Goal: Transaction & Acquisition: Purchase product/service

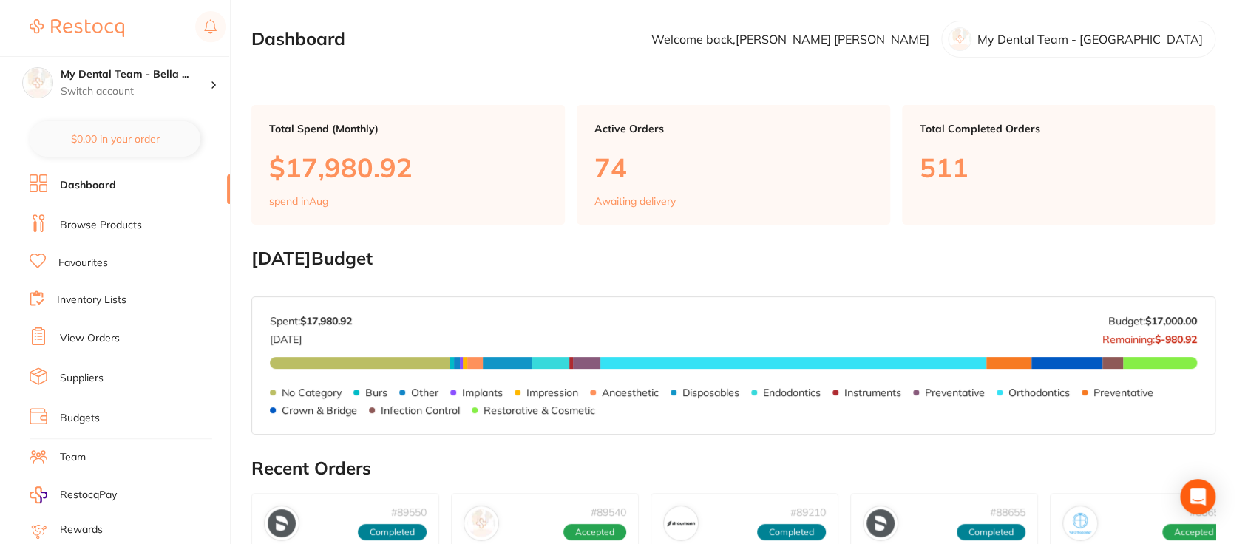
scroll to position [30, 0]
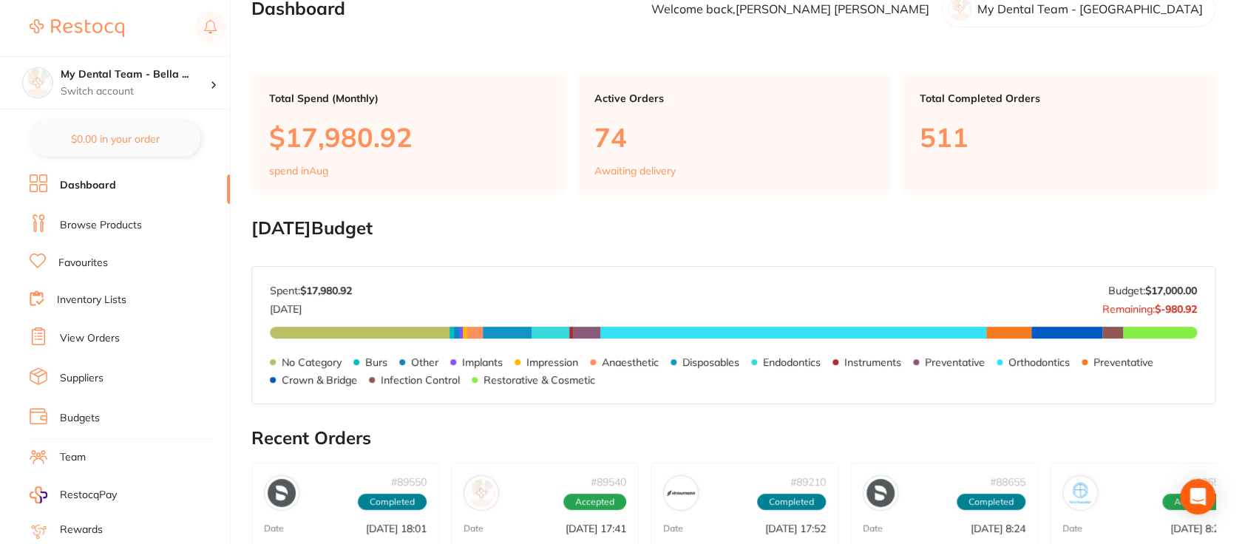
click at [109, 336] on link "View Orders" at bounding box center [90, 338] width 60 height 15
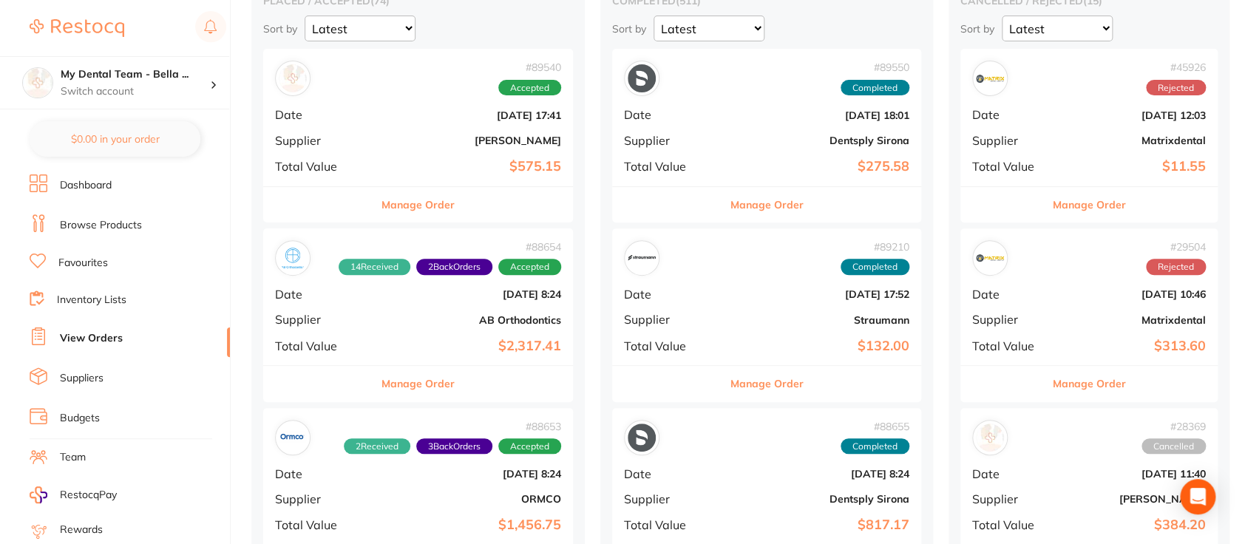
scroll to position [258, 0]
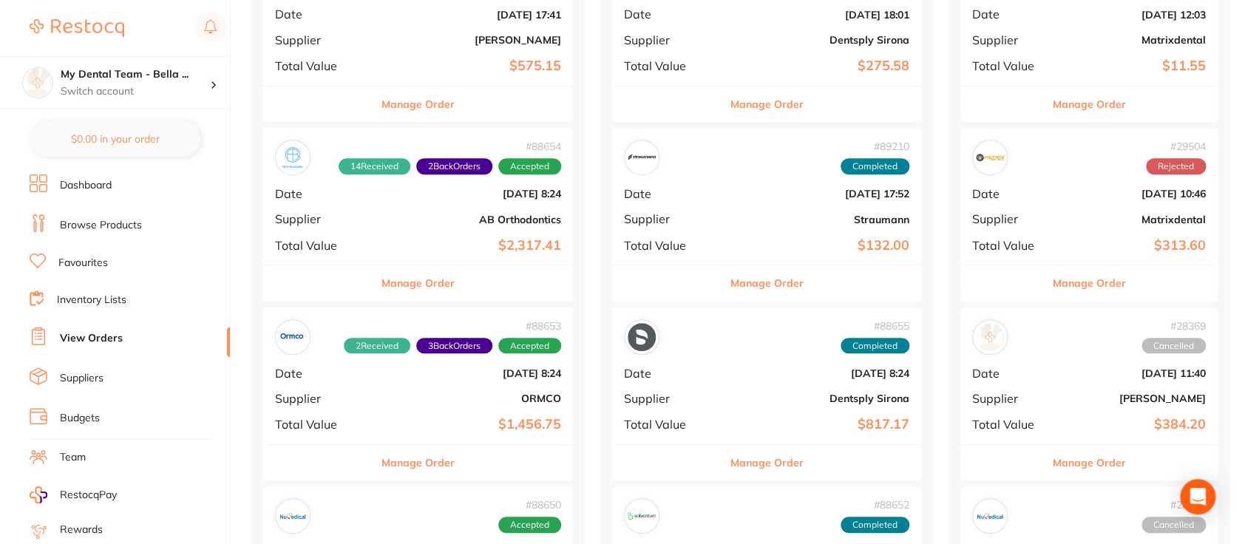
click at [717, 389] on div "# 88655 Completed Date Aug 4 2025, 8:24 Supplier Dentsply Sirona Total Value $8…" at bounding box center [767, 376] width 310 height 137
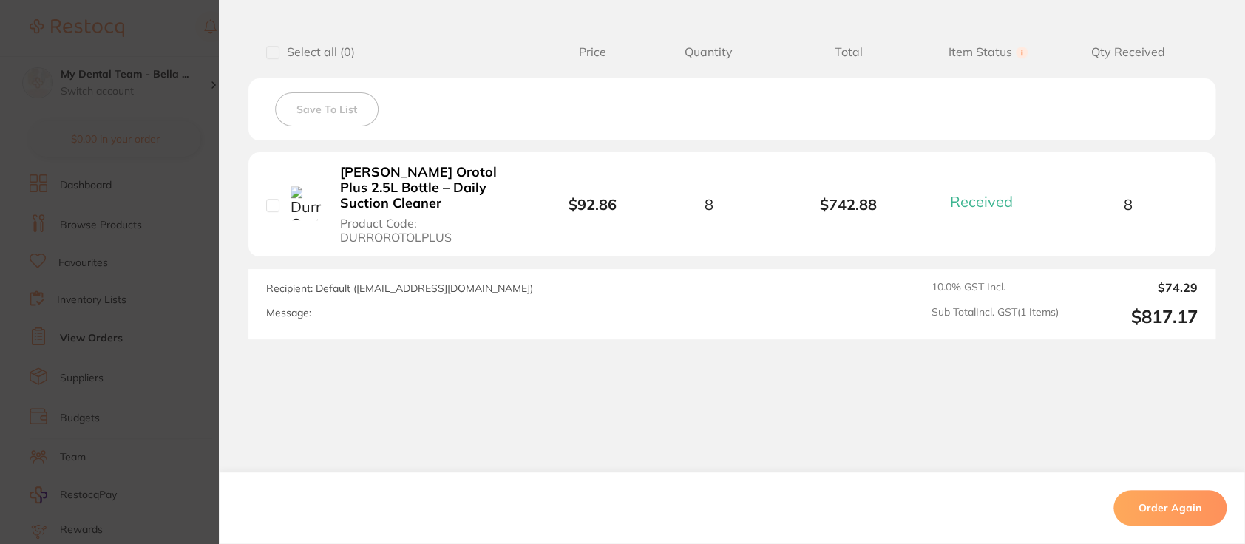
scroll to position [405, 0]
click at [160, 27] on section "Order ID: Restocq- 88655 Order Information 1 Received Completed Order Order Dat…" at bounding box center [622, 272] width 1245 height 544
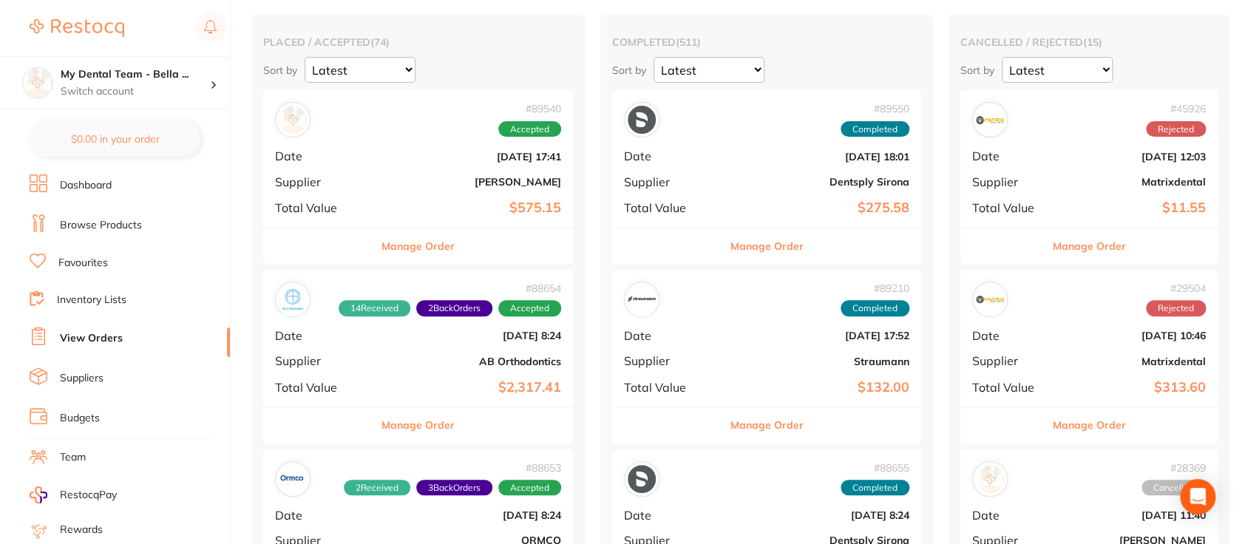
scroll to position [134, 0]
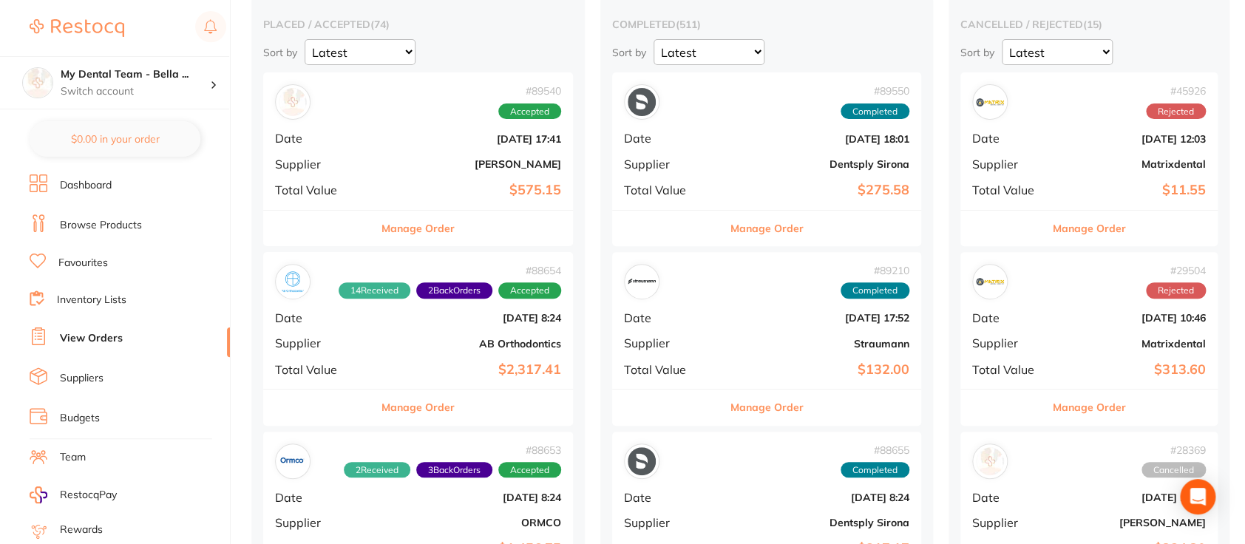
click at [695, 153] on div "# 89550 Completed Date Aug 7 2025, 18:01 Supplier Dentsply Sirona Total Value $…" at bounding box center [767, 140] width 310 height 137
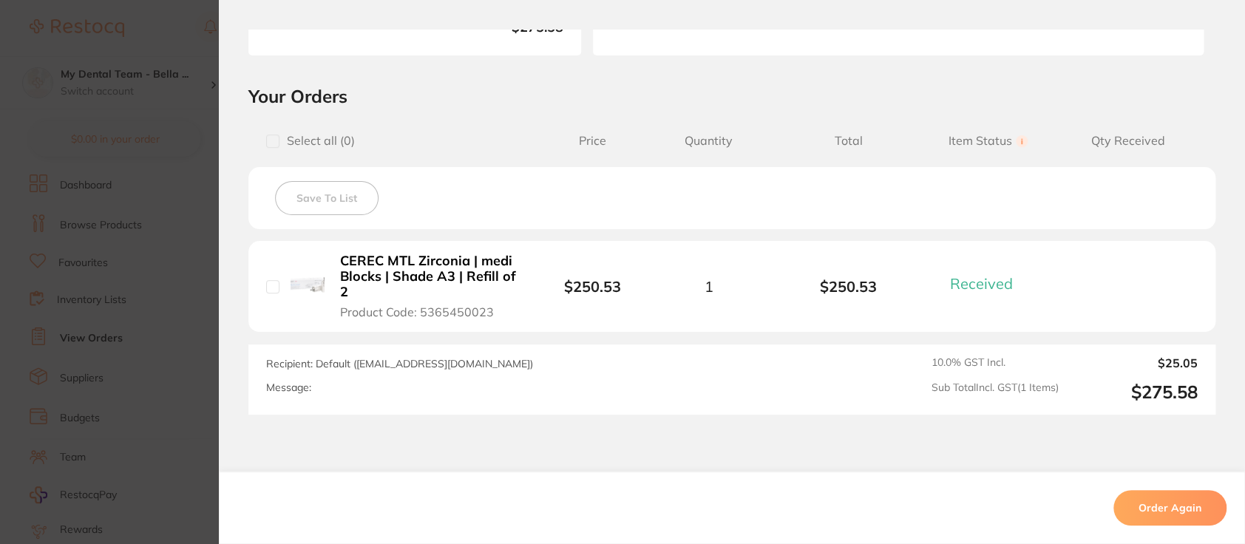
scroll to position [279, 0]
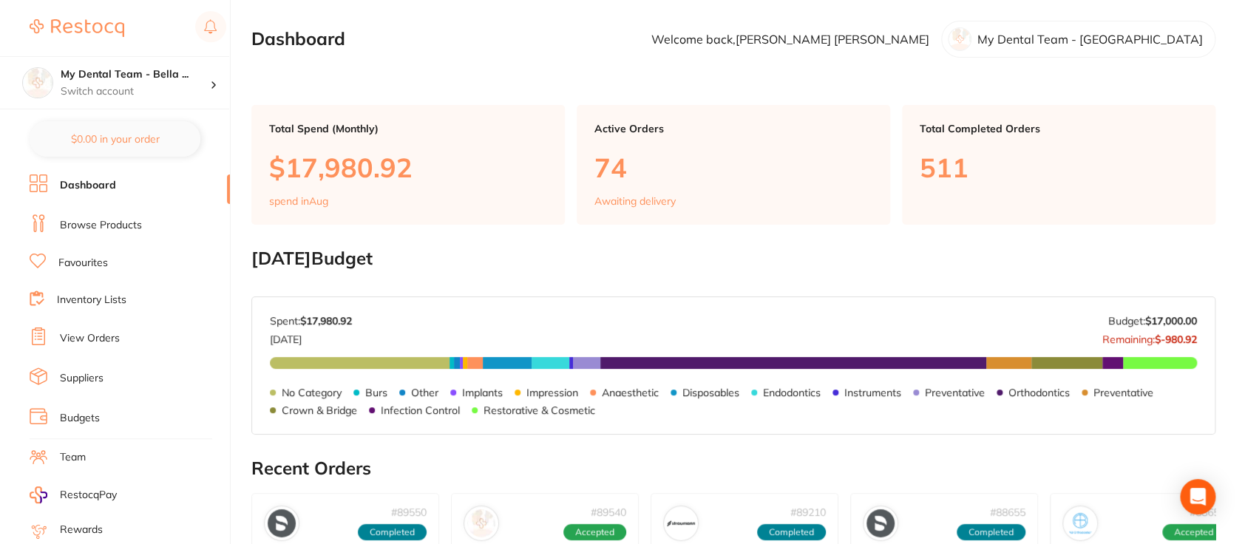
click at [124, 228] on link "Browse Products" at bounding box center [101, 225] width 82 height 15
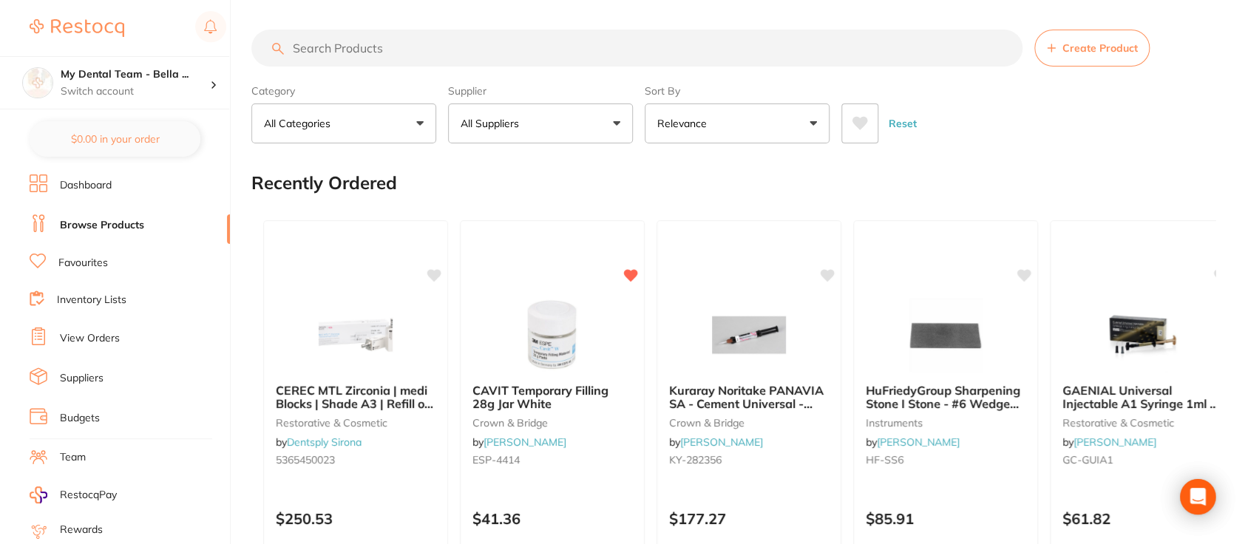
click at [533, 55] on input "search" at bounding box center [636, 48] width 771 height 37
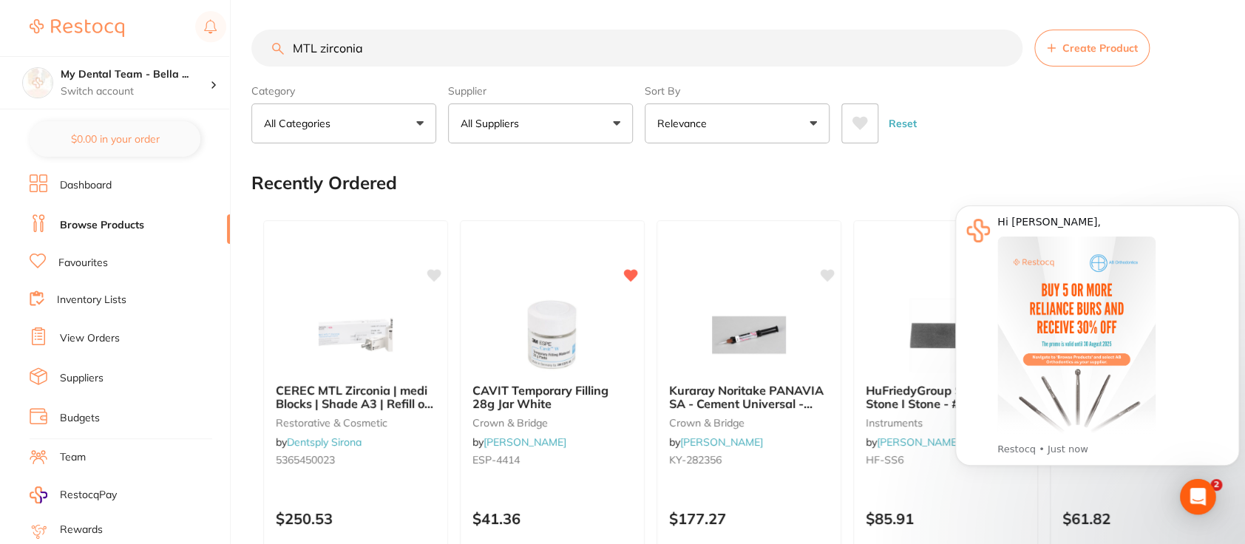
type input "MTL zirconia"
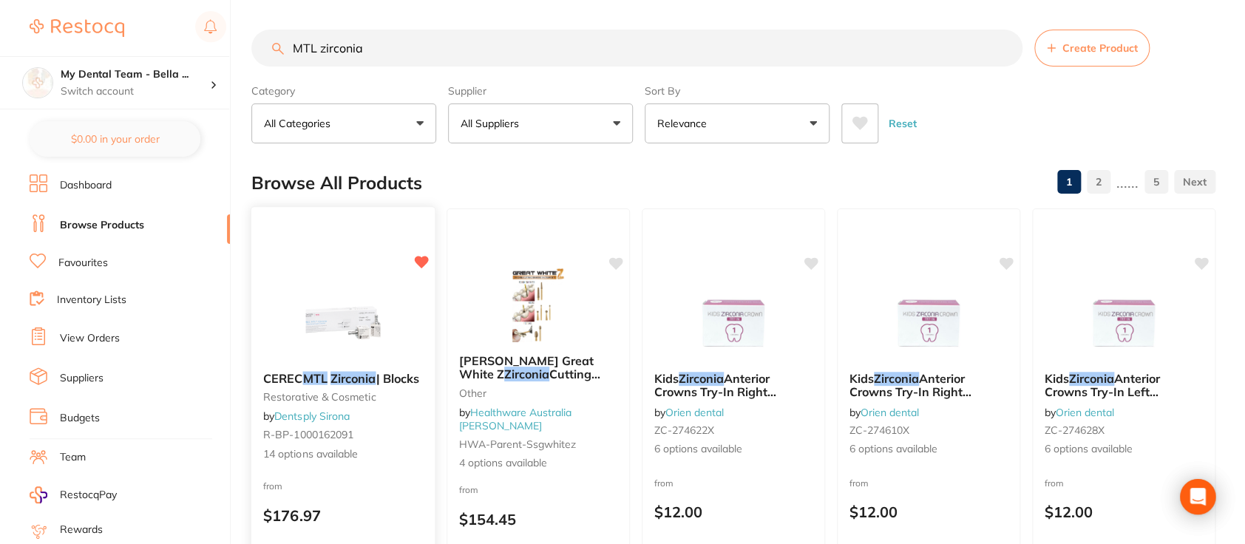
click at [330, 322] on img at bounding box center [342, 322] width 97 height 75
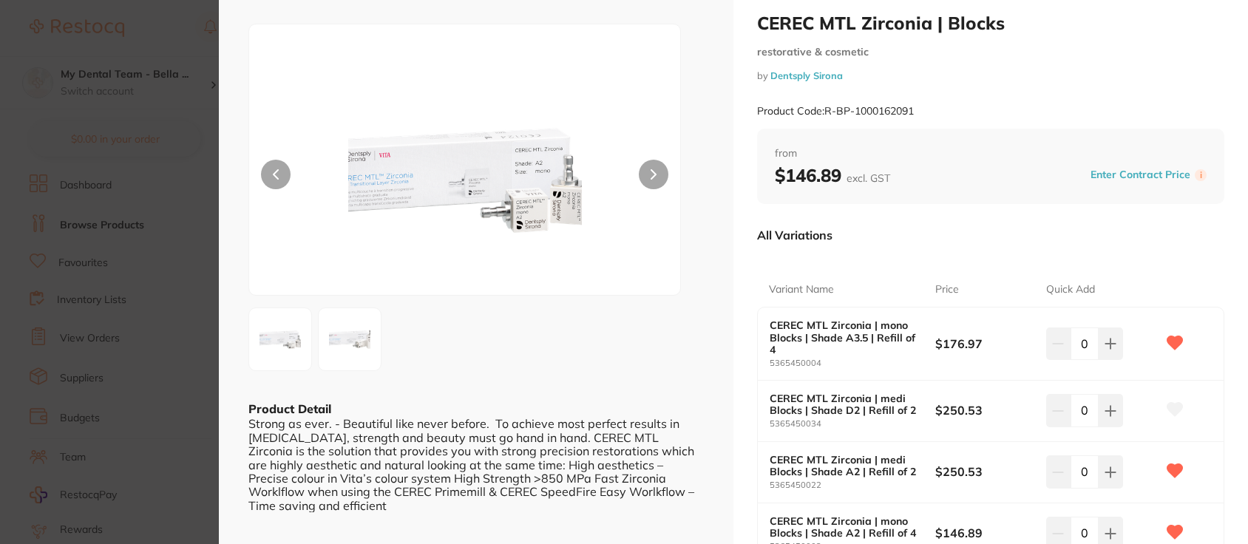
scroll to position [33, 0]
click at [1108, 347] on icon at bounding box center [1111, 342] width 10 height 10
click at [1048, 359] on button at bounding box center [1058, 342] width 24 height 33
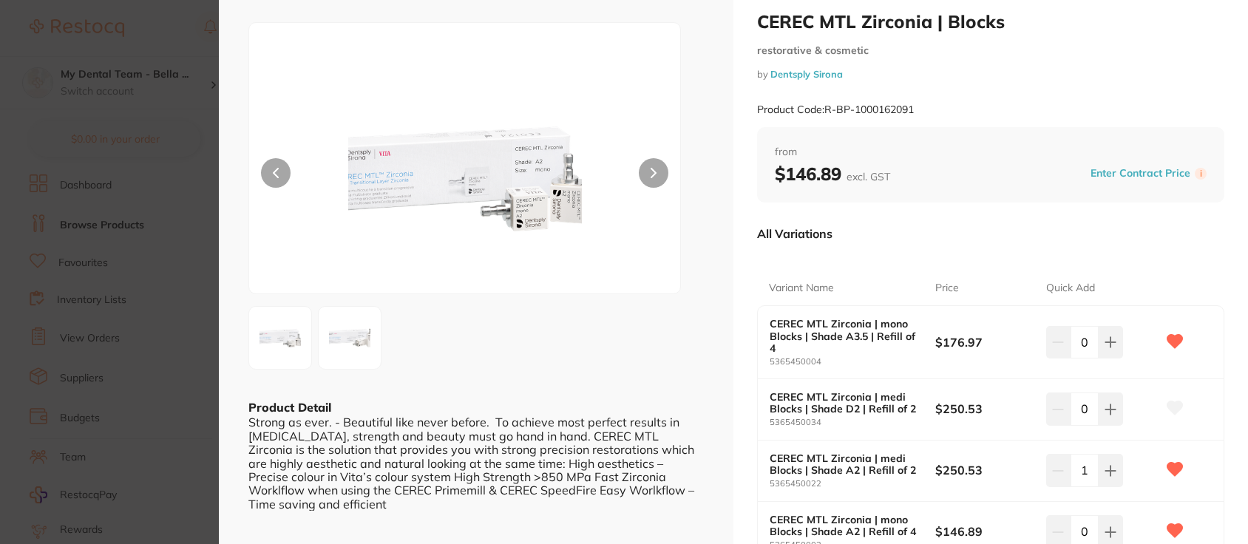
type input "0"
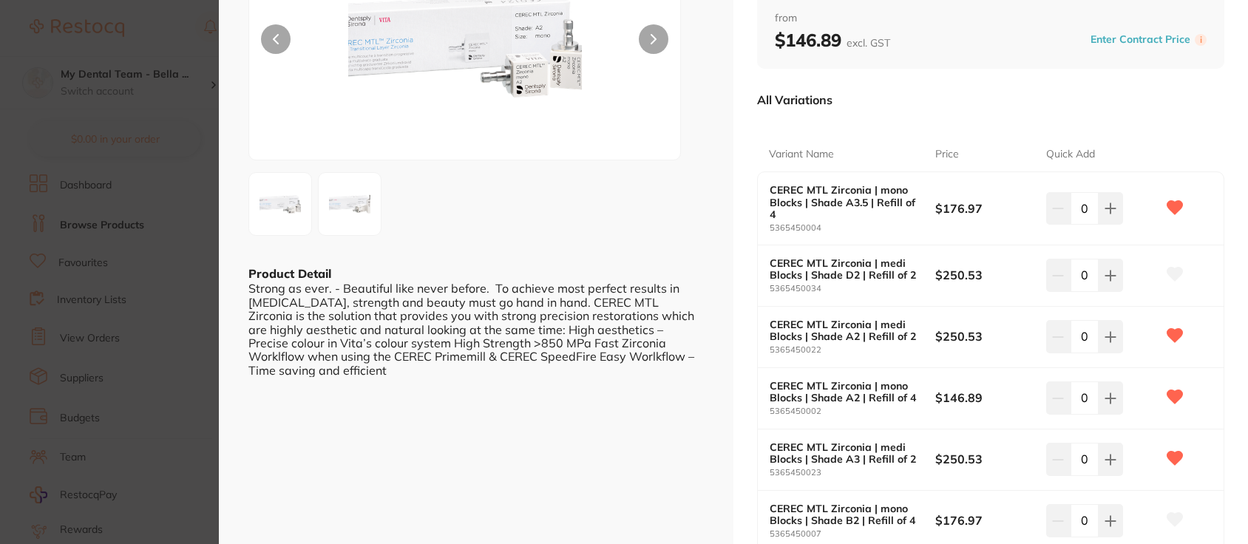
scroll to position [169, 0]
click at [1105, 212] on icon at bounding box center [1111, 206] width 12 height 12
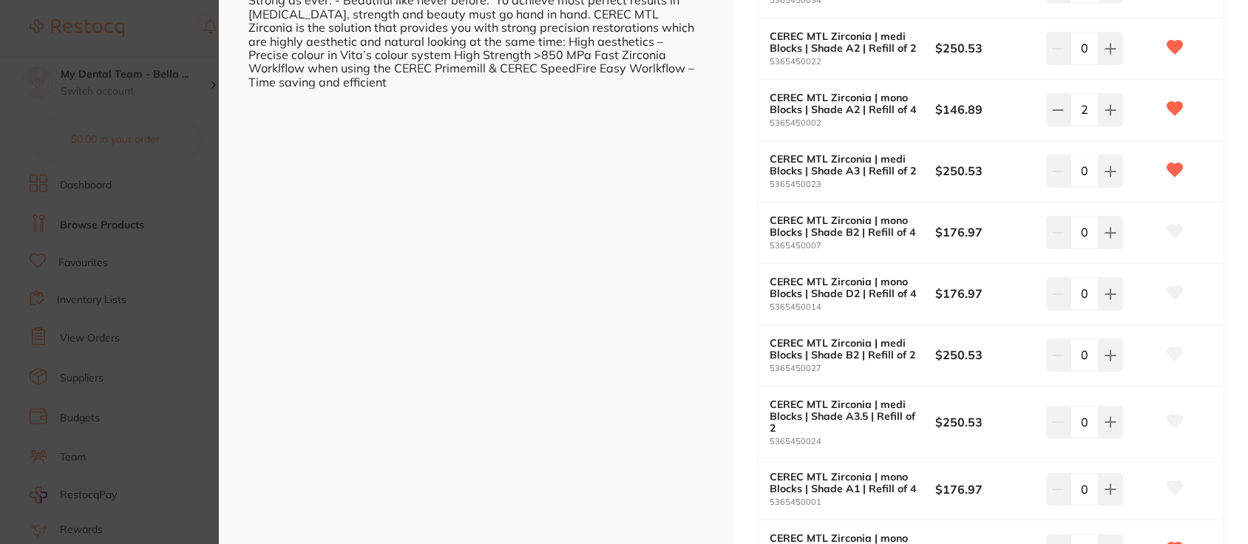
scroll to position [453, 0]
type input "2"
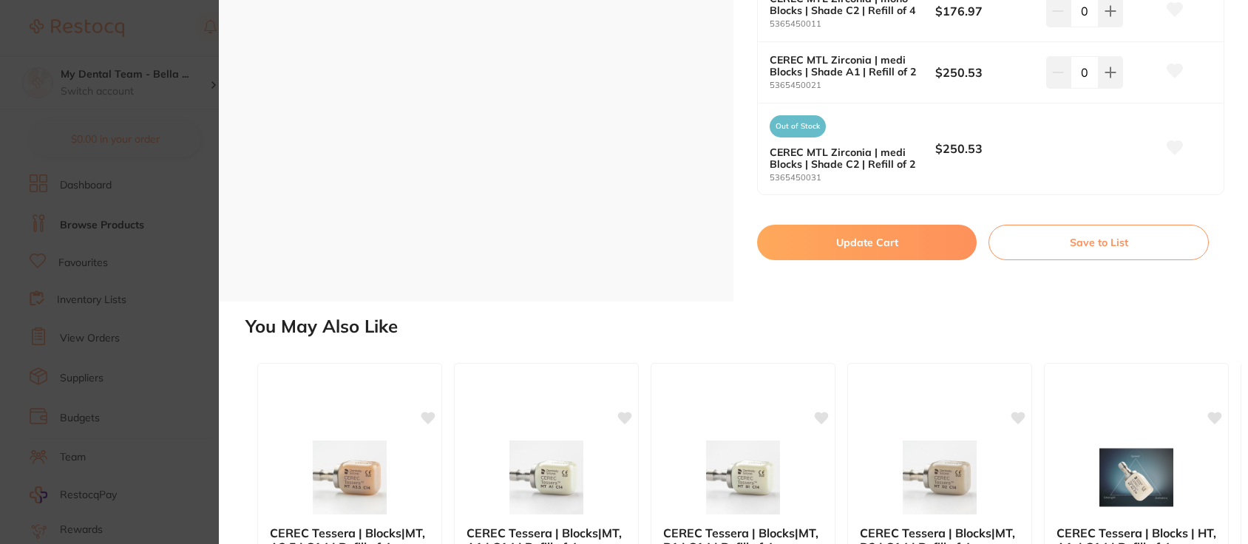
scroll to position [1060, 0]
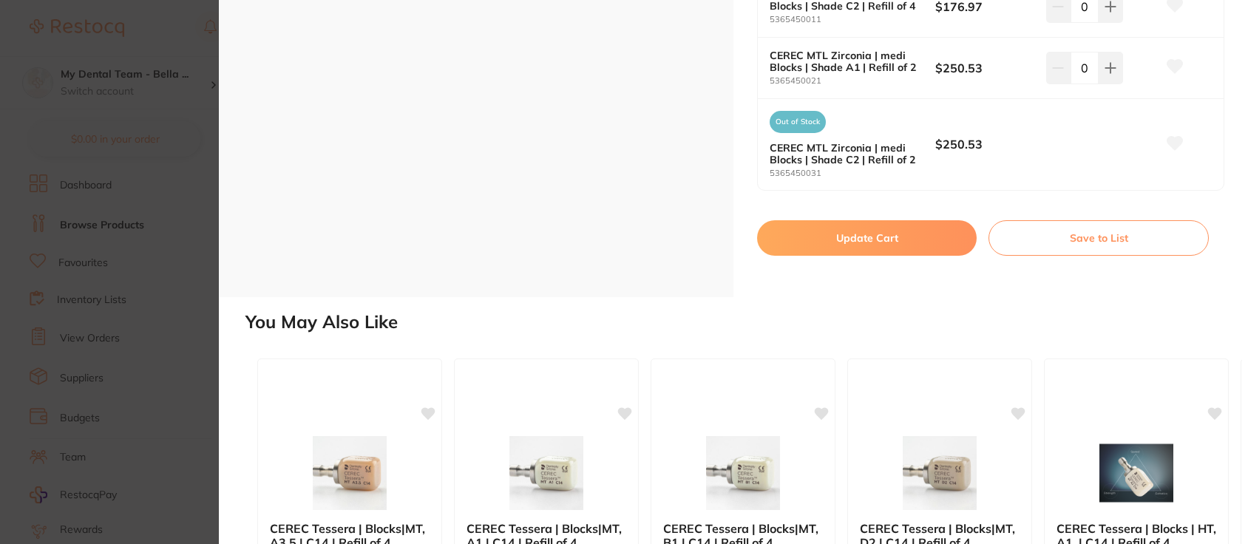
click at [879, 234] on button "Update Cart" at bounding box center [867, 237] width 220 height 35
checkbox input "false"
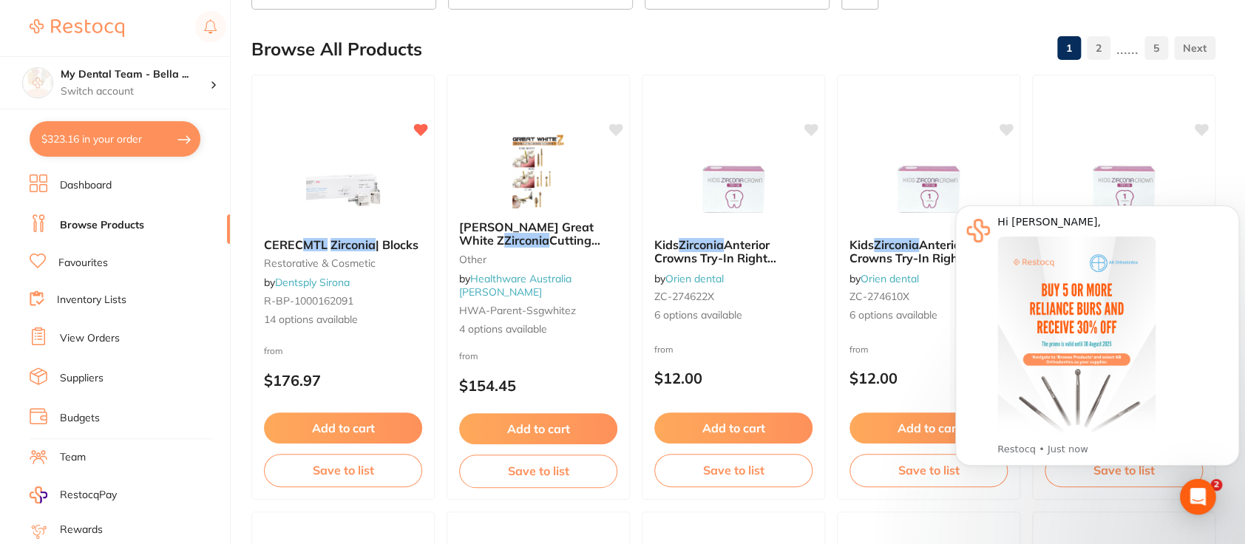
scroll to position [0, 0]
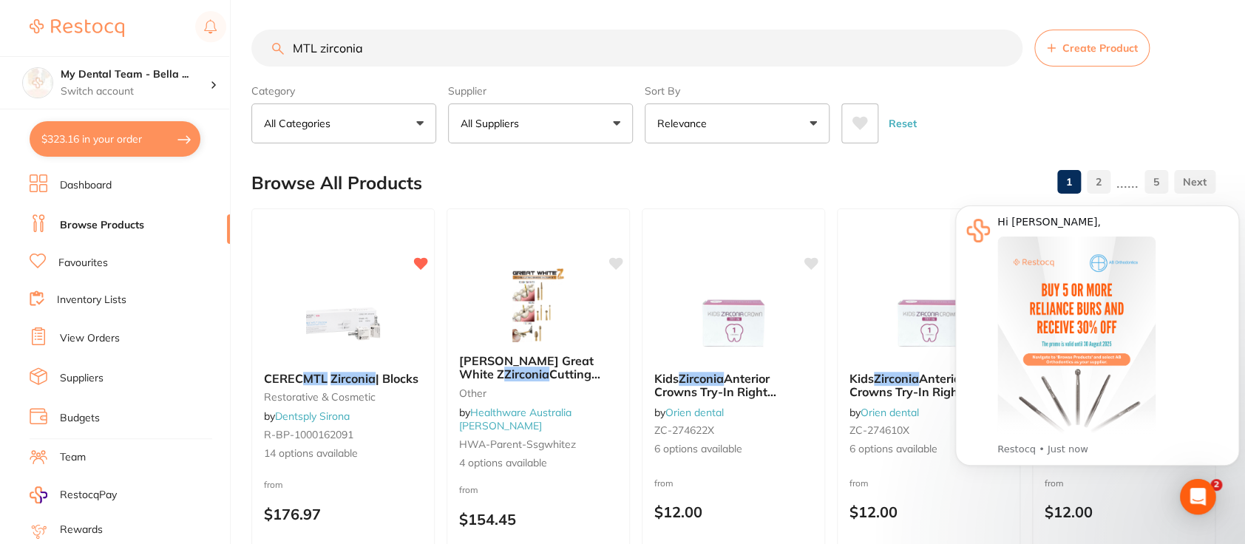
click at [391, 46] on input "MTL zirconia" at bounding box center [636, 48] width 771 height 37
drag, startPoint x: 391, startPoint y: 46, endPoint x: 319, endPoint y: 50, distance: 72.6
click at [319, 50] on input "MTL zirconia" at bounding box center [636, 48] width 771 height 37
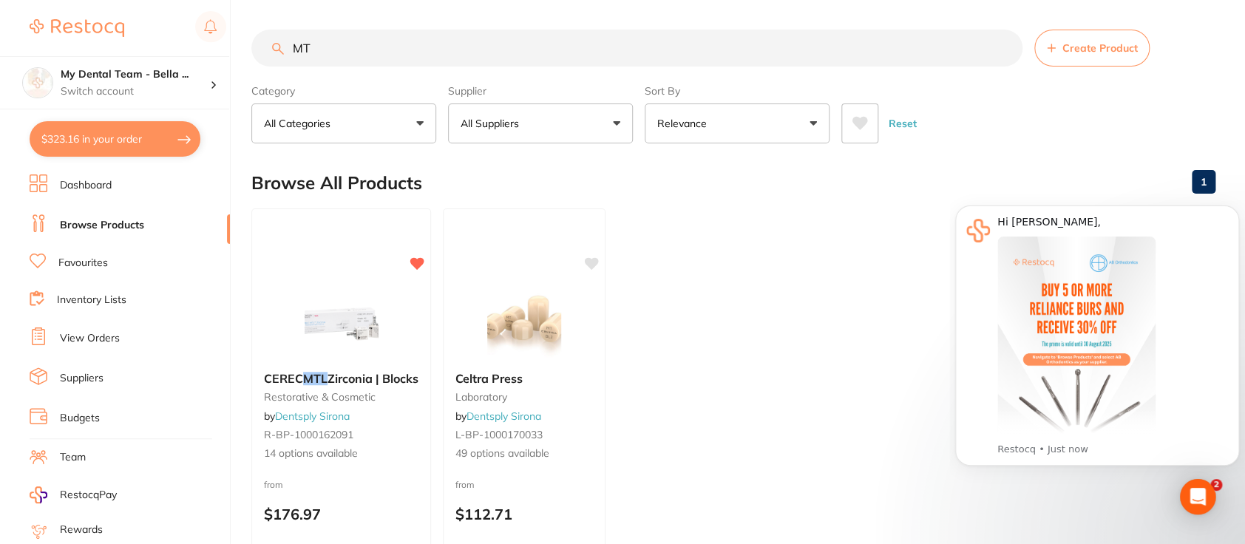
type input "M"
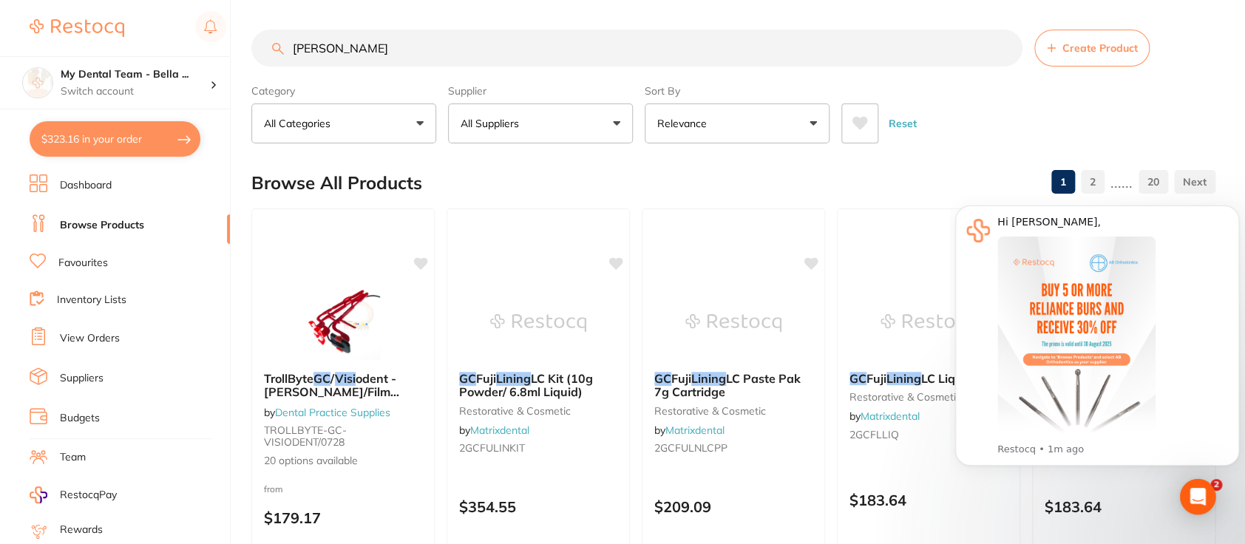
drag, startPoint x: 302, startPoint y: 53, endPoint x: 219, endPoint y: 51, distance: 82.8
click at [219, 51] on div "$323.16 My Dental Team - Bella ... Switch account My Dental Team Wollongong My …" at bounding box center [622, 272] width 1245 height 544
type input "i"
type input "[PERSON_NAME]"
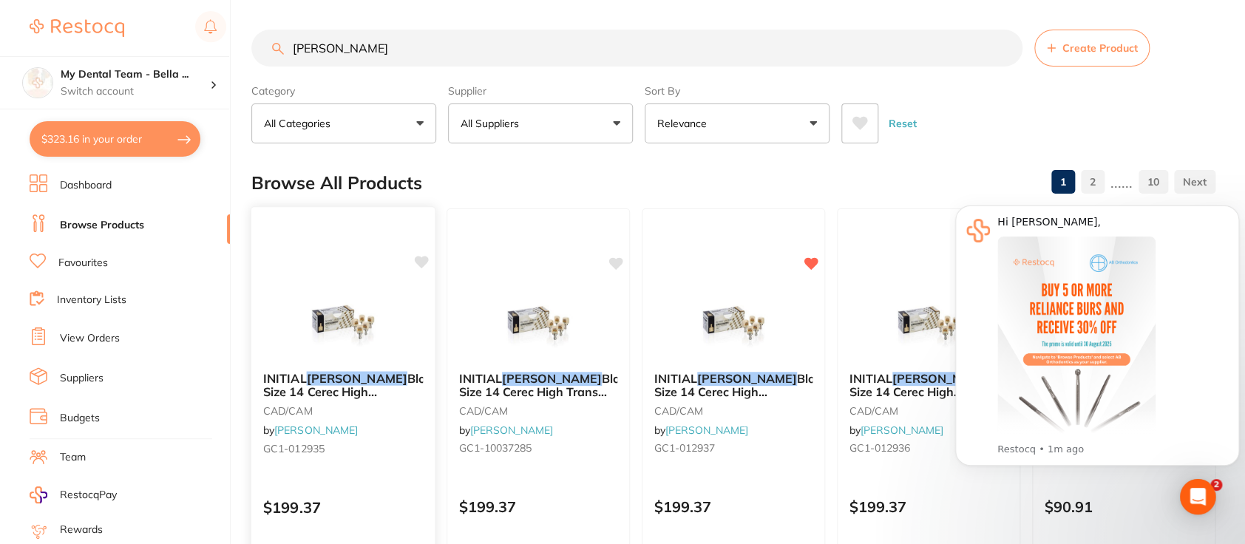
click at [403, 368] on div "INITIAL [PERSON_NAME] Block Size 14 Cerec High Translucent A1 Pk 5 CAD/CAM by […" at bounding box center [342, 415] width 183 height 113
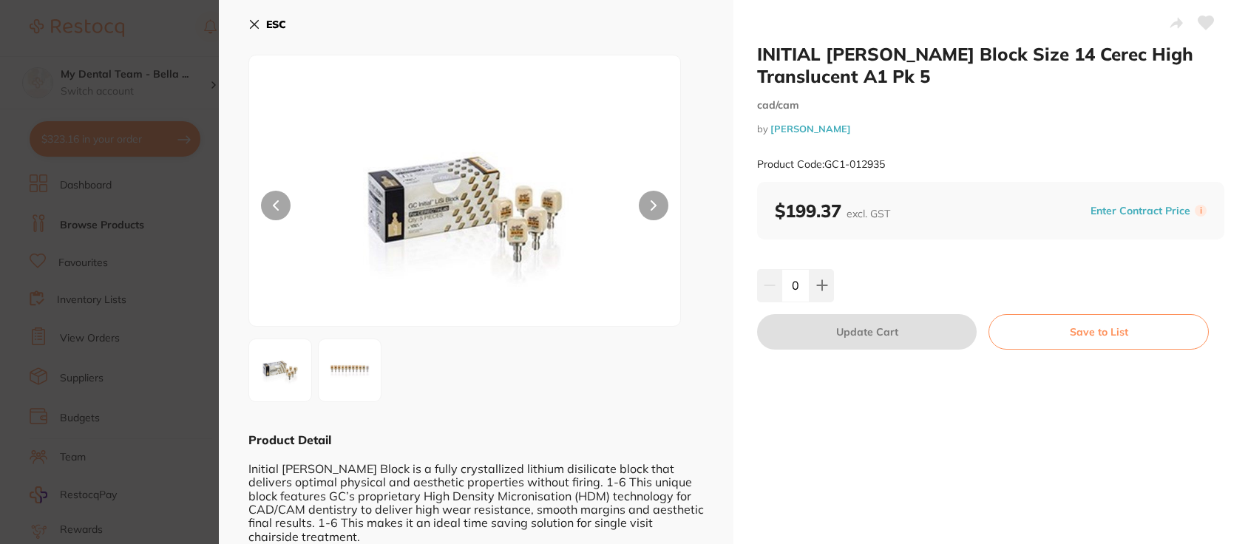
click at [166, 24] on section "INITIAL [PERSON_NAME] Block Size 14 Cerec High Translucent A1 Pk 5 cad/cam by […" at bounding box center [624, 272] width 1248 height 544
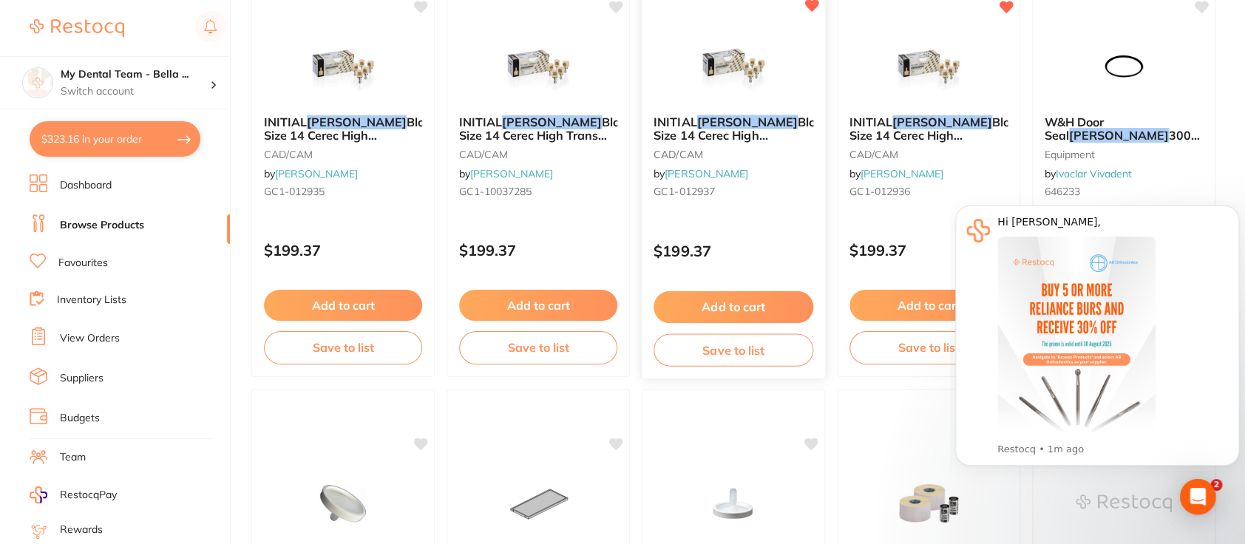
scroll to position [257, 0]
click at [899, 130] on span "Block Size 14 Cerec High Translucent A2 Pk 5" at bounding box center [936, 134] width 175 height 42
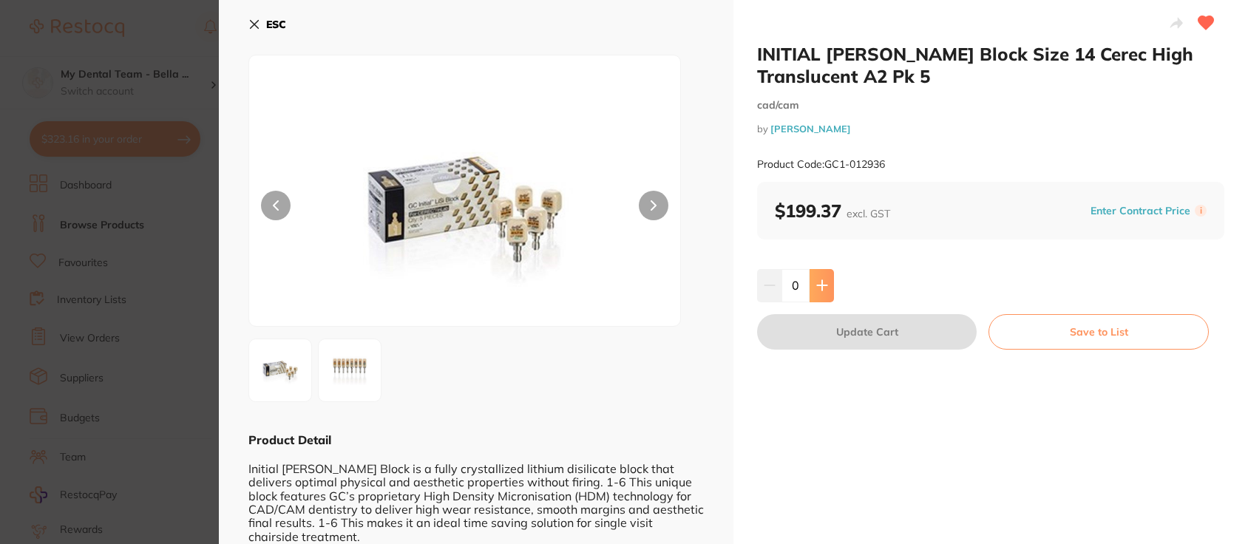
click at [827, 282] on button at bounding box center [822, 285] width 24 height 33
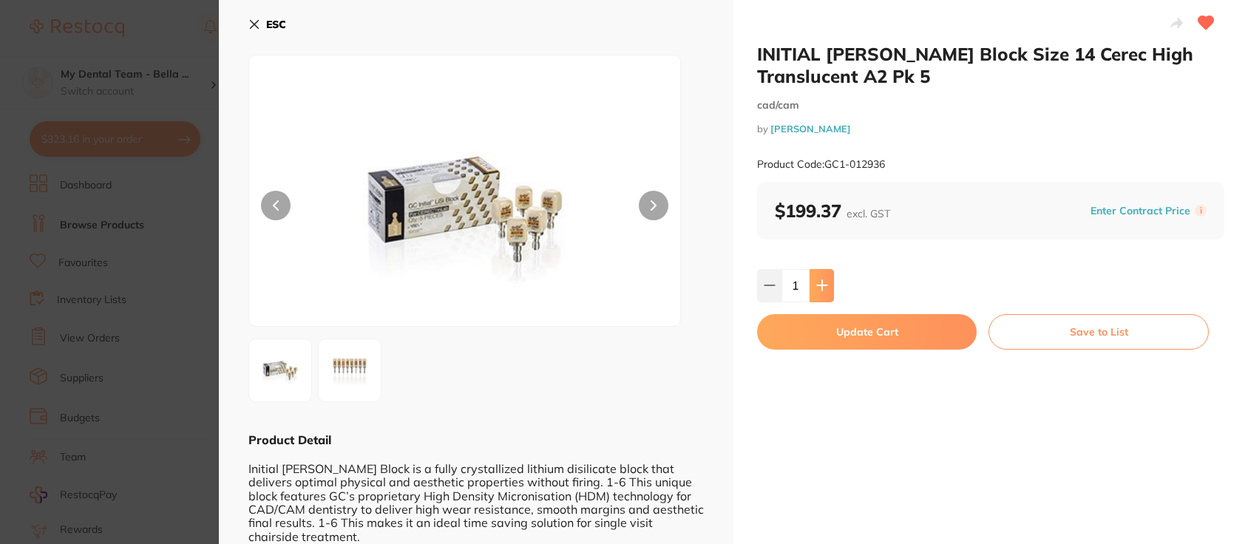
click at [825, 288] on icon at bounding box center [822, 286] width 12 height 12
type input "2"
click at [834, 334] on button "Update Cart" at bounding box center [867, 331] width 220 height 35
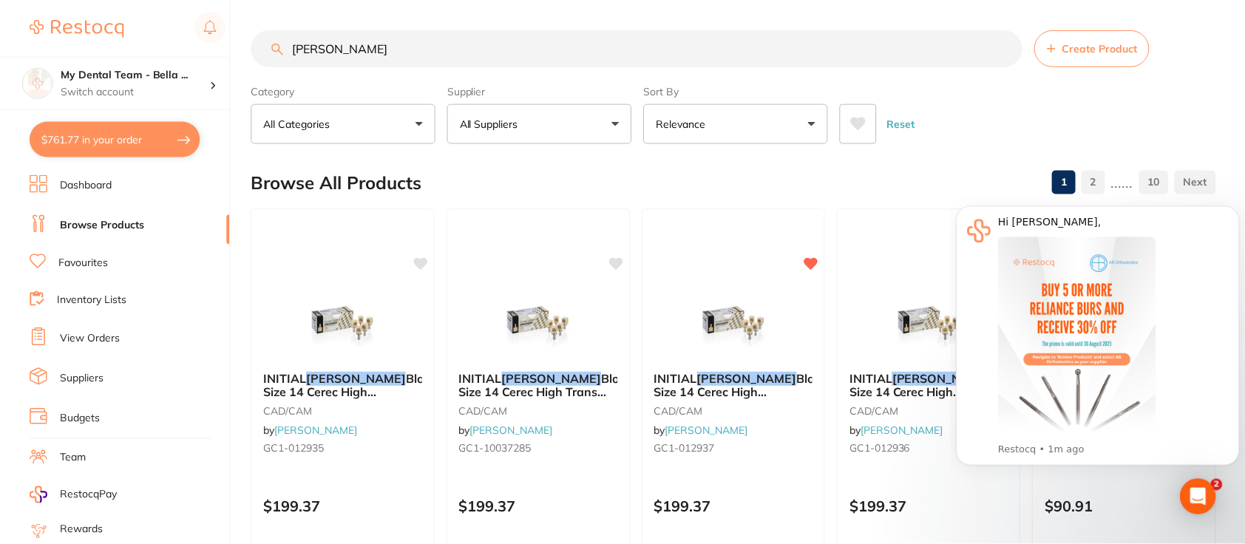
scroll to position [257, 0]
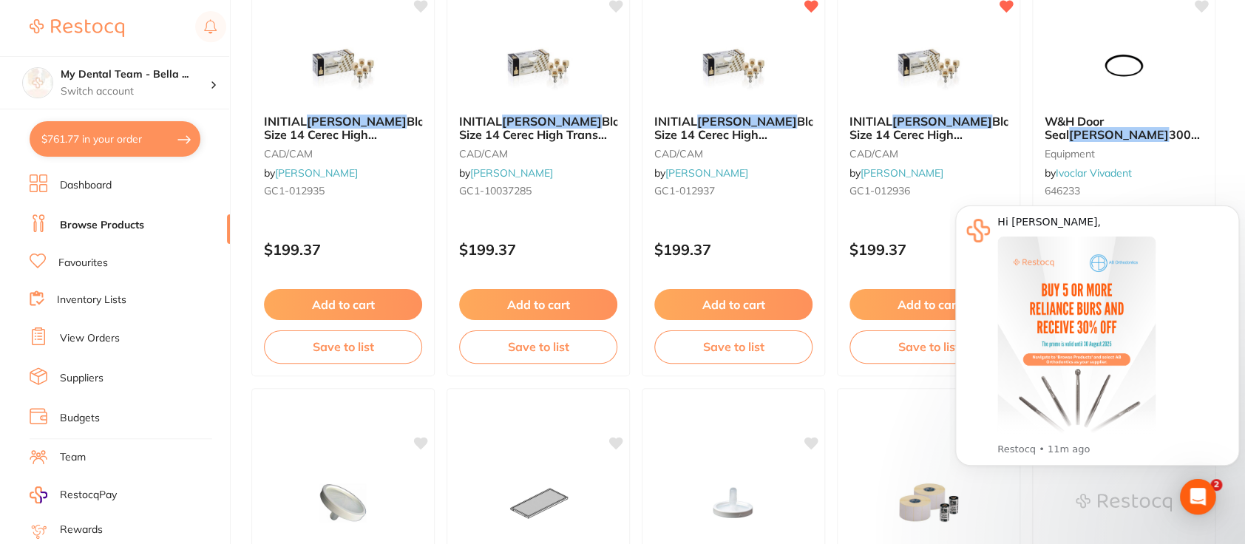
click at [126, 140] on button "$761.77 in your order" at bounding box center [115, 138] width 171 height 35
checkbox input "true"
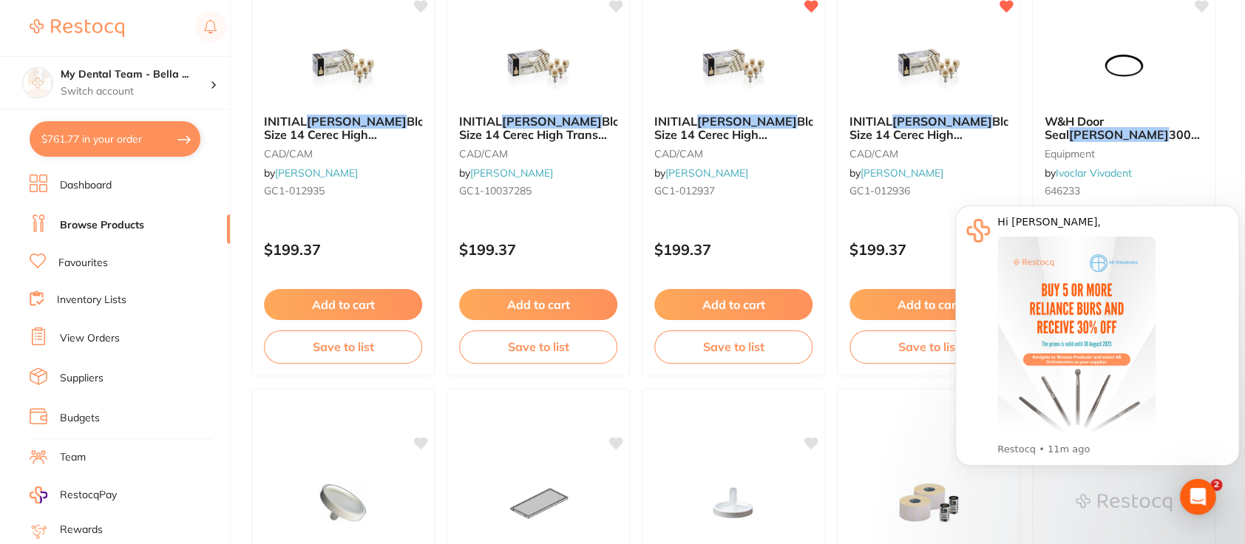
checkbox input "true"
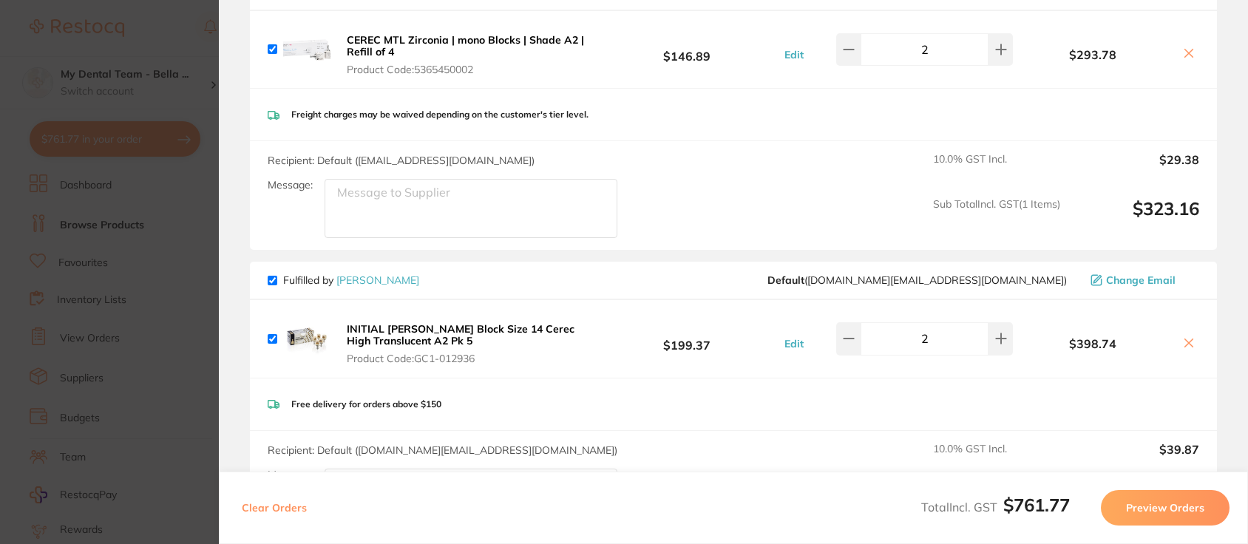
scroll to position [172, 0]
click at [1185, 340] on icon at bounding box center [1189, 342] width 12 height 12
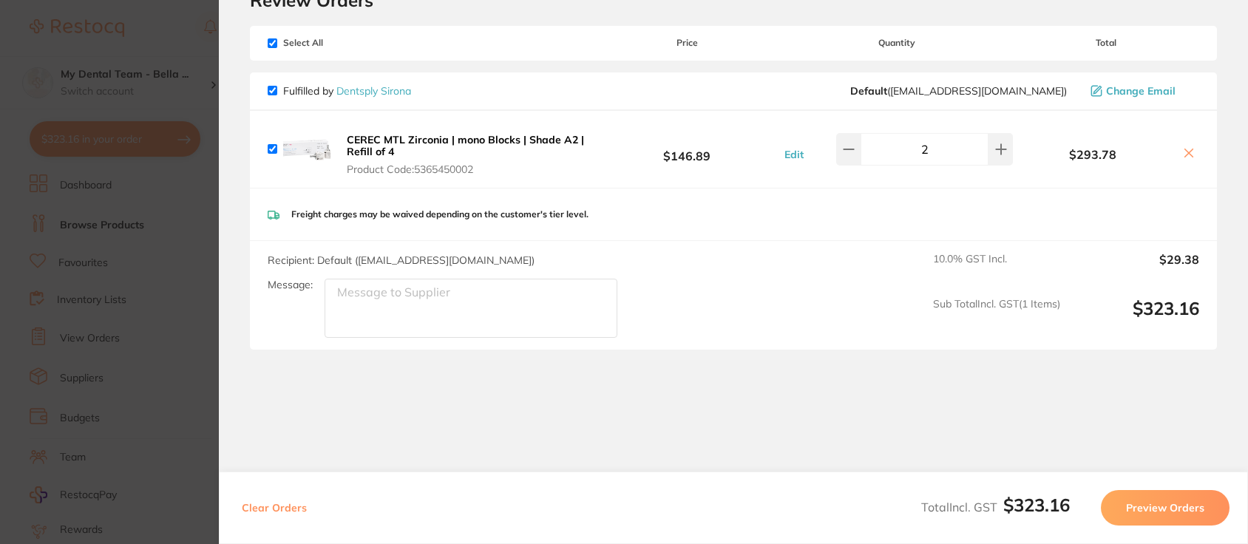
checkbox input "true"
click at [149, 21] on section "Update RRP Set your pre negotiated price for this item. Item Agreed RRP (excl. …" at bounding box center [624, 272] width 1248 height 544
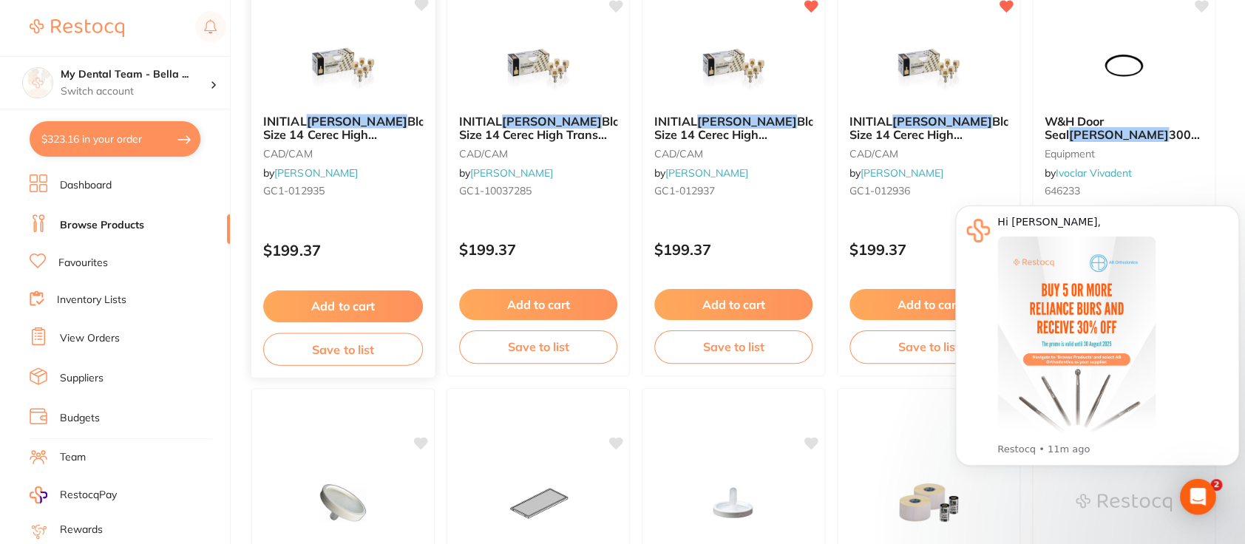
scroll to position [0, 0]
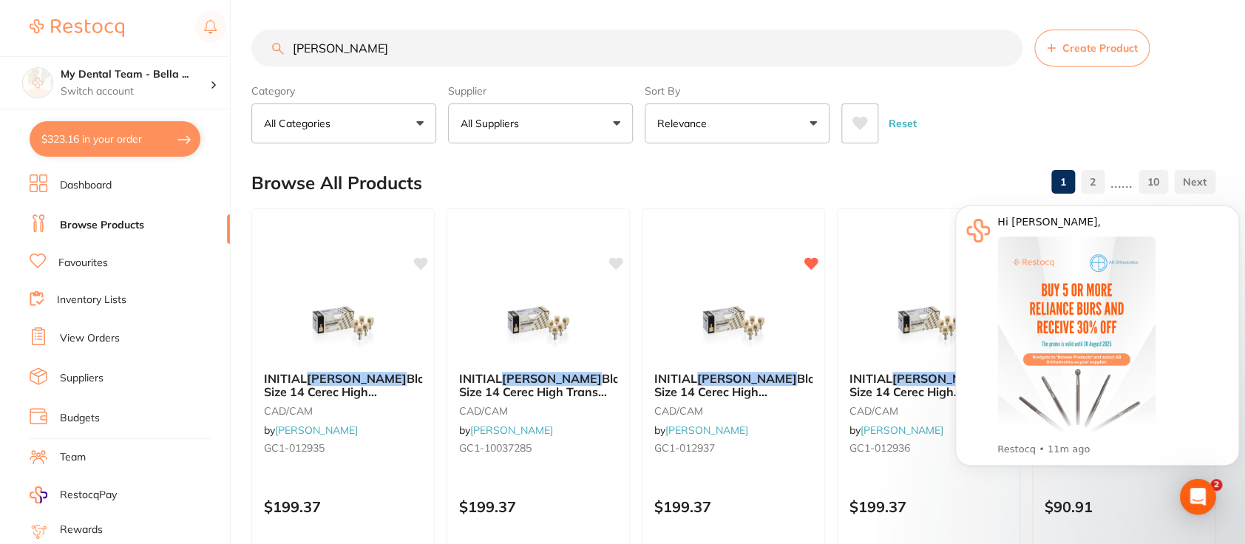
click at [346, 47] on input "[PERSON_NAME]" at bounding box center [636, 48] width 771 height 37
type input "[PERSON_NAME]"
click at [736, 334] on img at bounding box center [733, 322] width 97 height 75
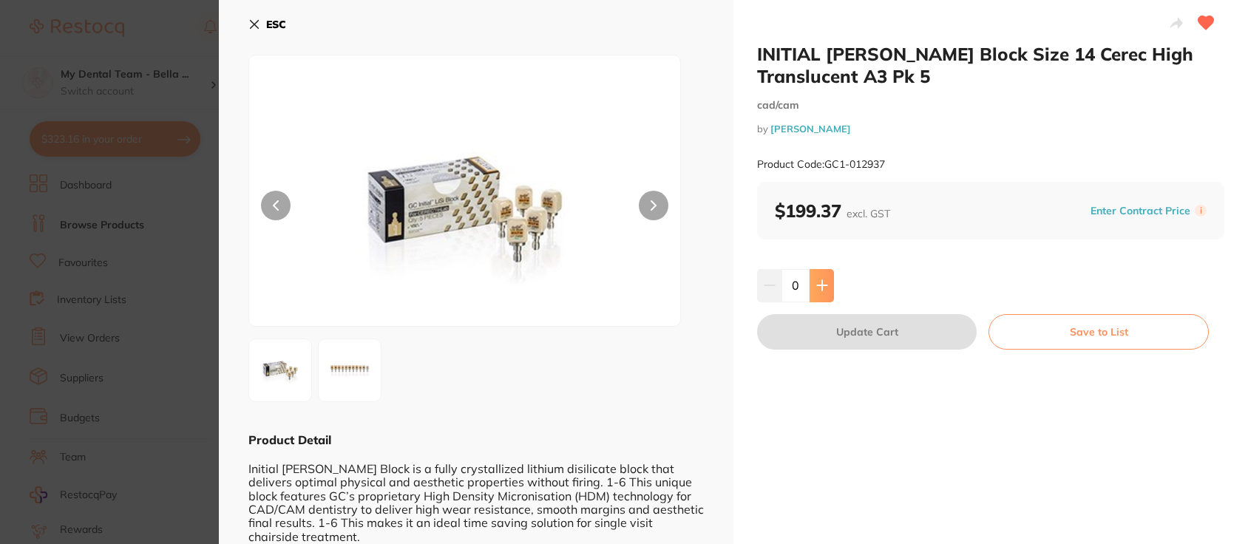
click at [823, 279] on button at bounding box center [822, 285] width 24 height 33
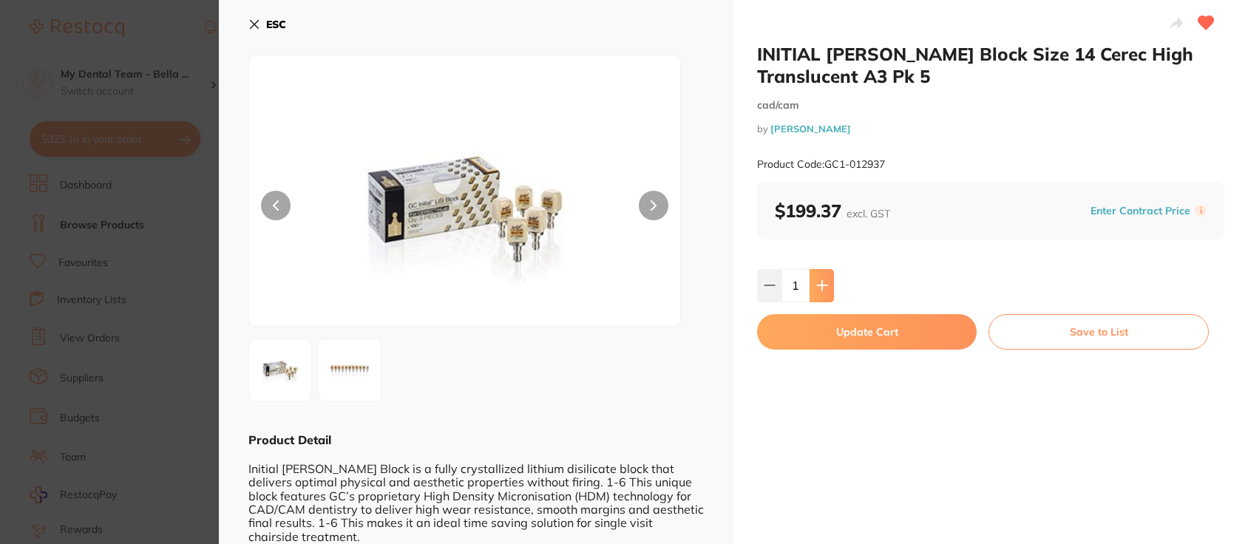
click at [823, 279] on button at bounding box center [822, 285] width 24 height 33
type input "2"
click at [887, 340] on button "Update Cart" at bounding box center [867, 331] width 220 height 35
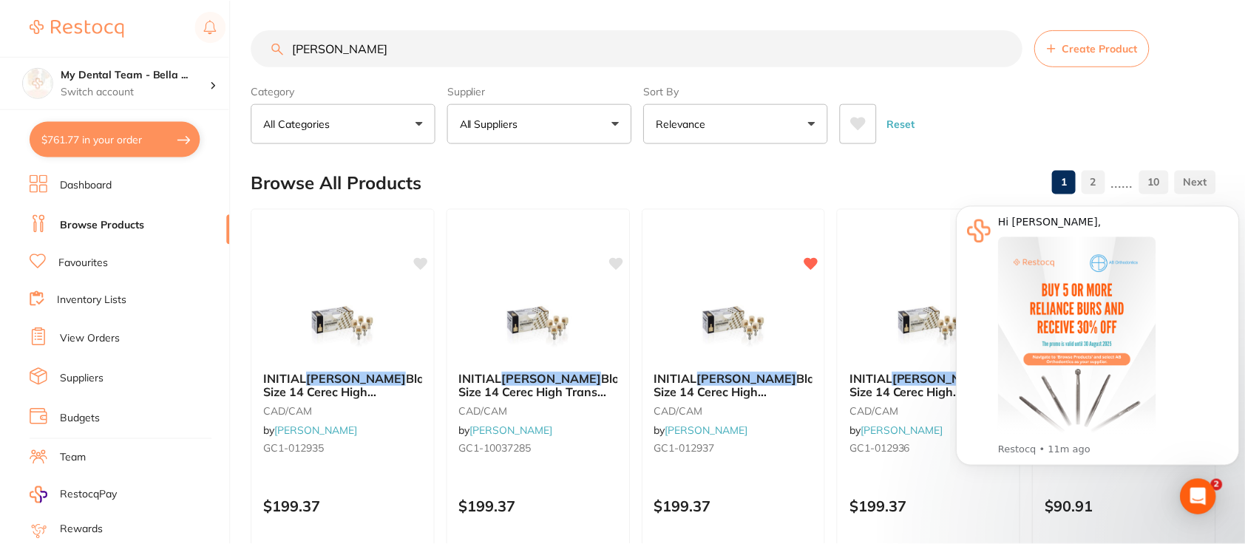
scroll to position [172, 0]
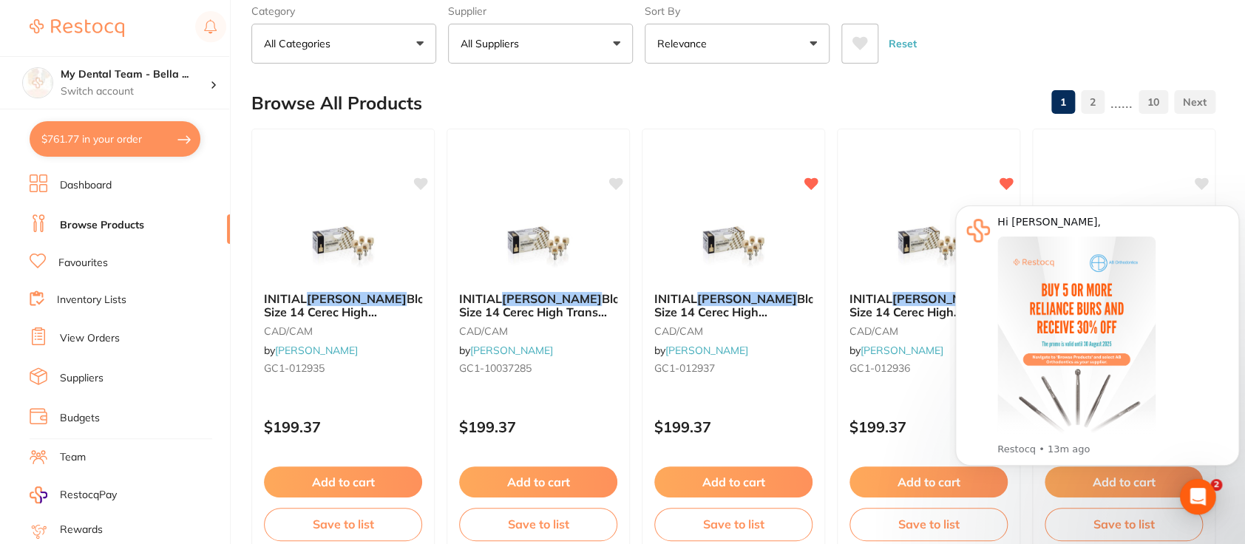
click at [988, 4] on div "Category All Categories All Categories 3D Printing burs CAD/CAM crown & bridge …" at bounding box center [733, 31] width 964 height 65
click at [961, 97] on div "Browse All Products 1 2 ...... 10" at bounding box center [733, 103] width 964 height 50
click at [149, 135] on button "$761.77 in your order" at bounding box center [115, 138] width 171 height 35
checkbox input "true"
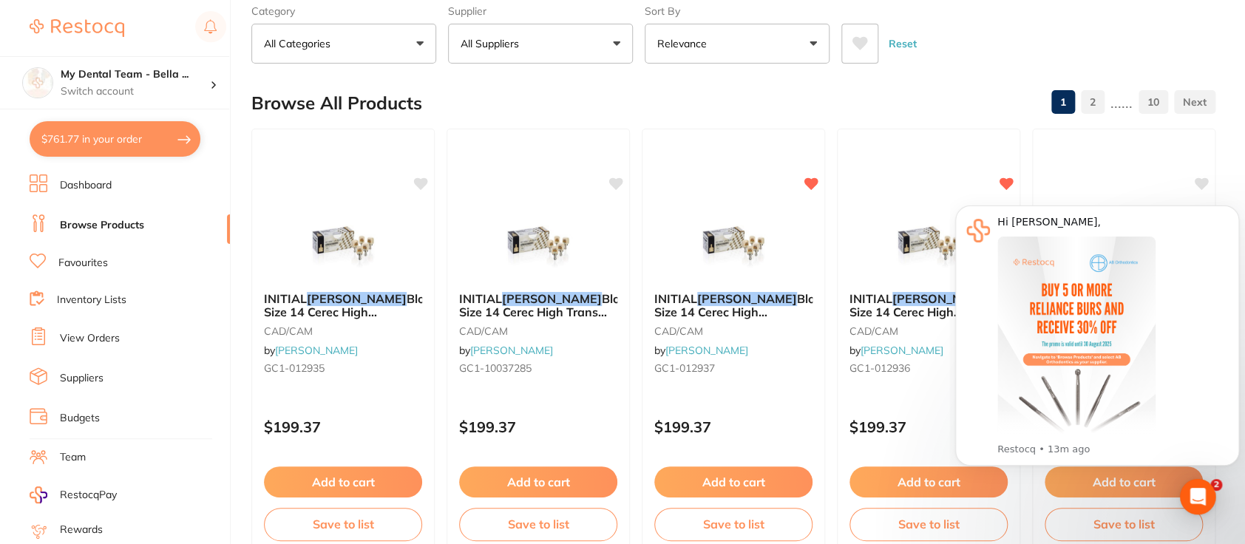
checkbox input "true"
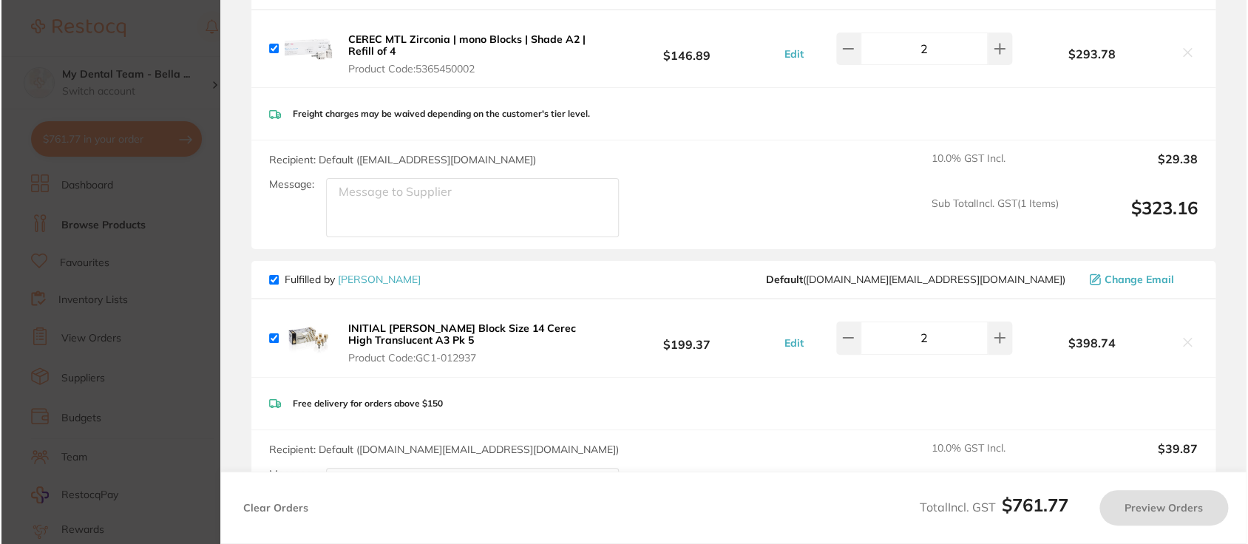
scroll to position [0, 0]
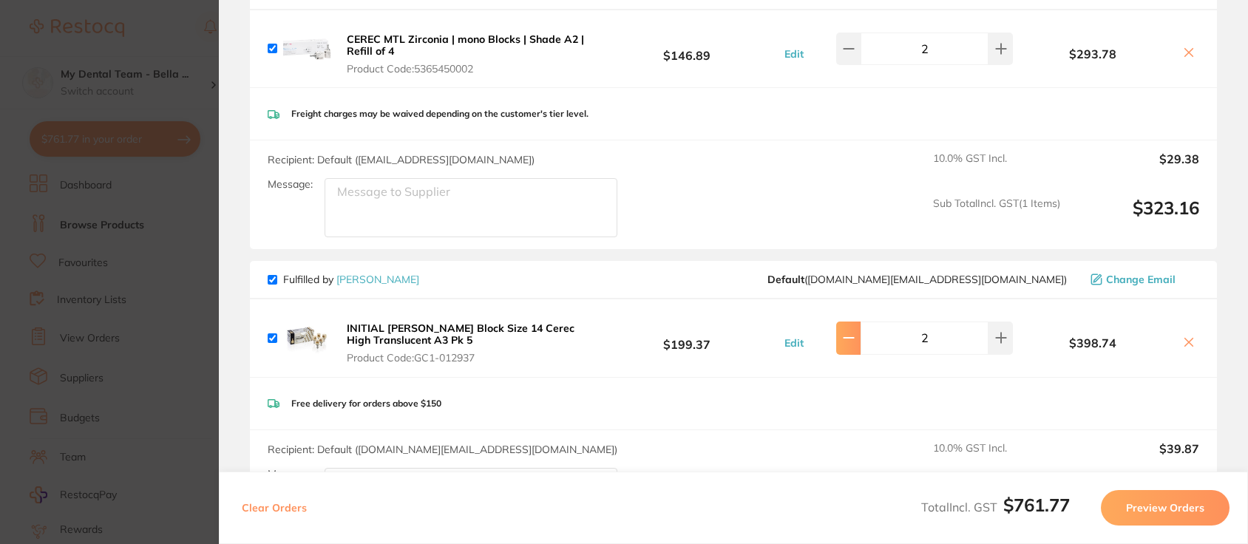
click at [851, 55] on icon at bounding box center [849, 49] width 12 height 12
type input "1"
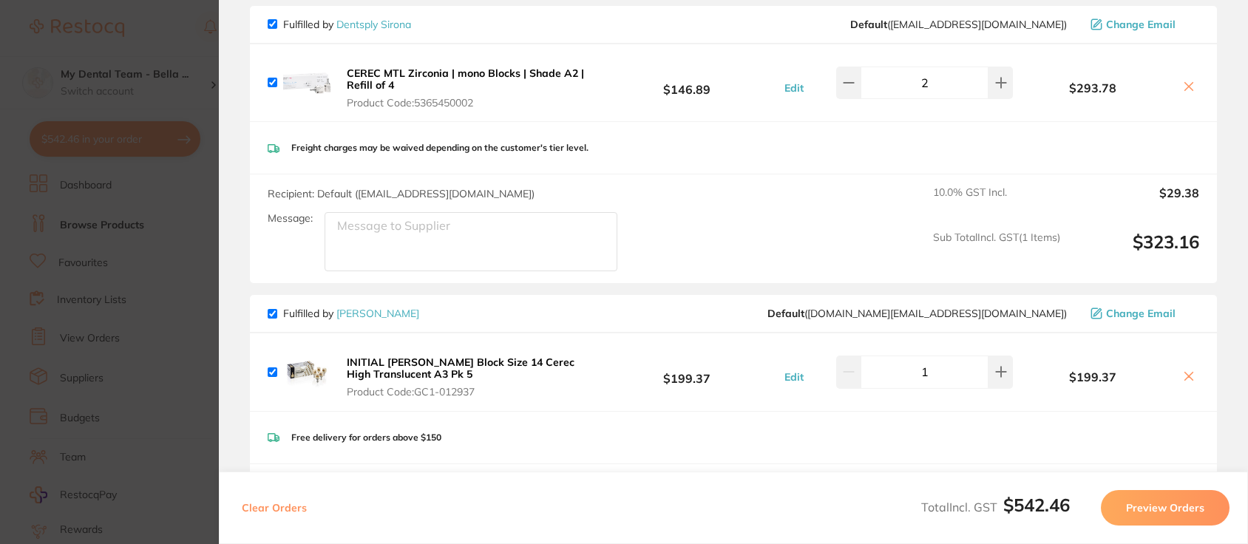
scroll to position [137, 0]
click at [1145, 507] on button "Preview Orders" at bounding box center [1165, 507] width 129 height 35
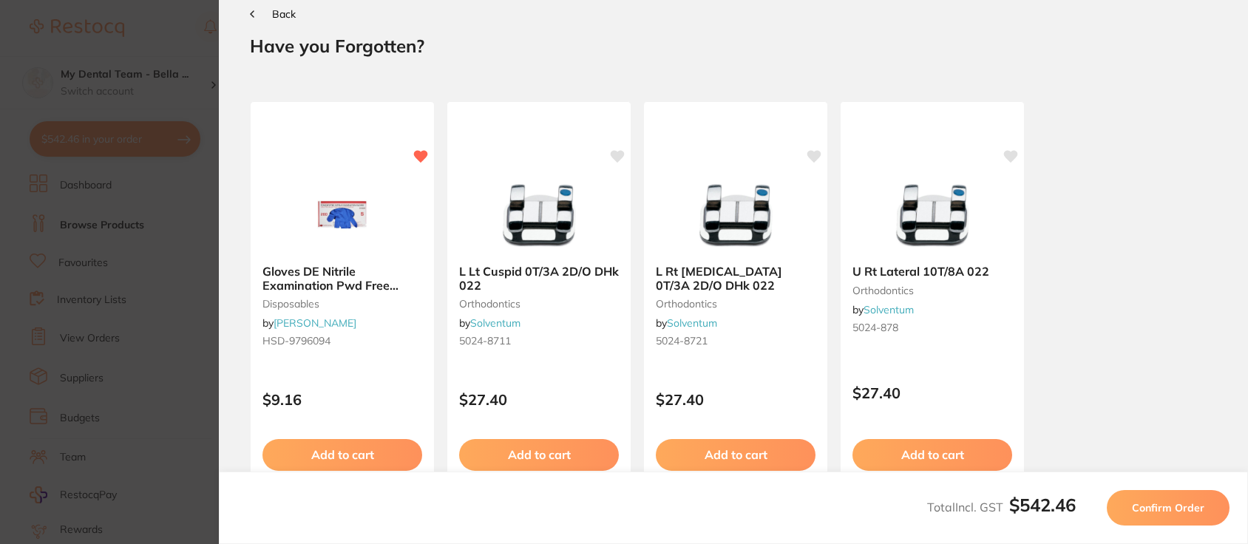
scroll to position [0, 0]
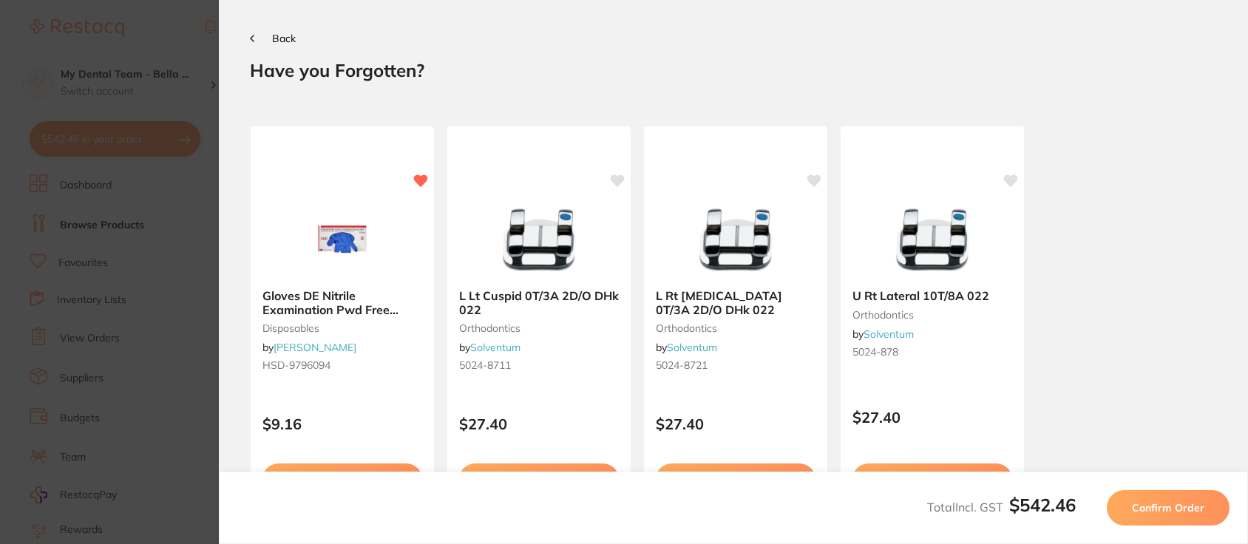
click at [1156, 503] on span "Confirm Order" at bounding box center [1168, 507] width 72 height 13
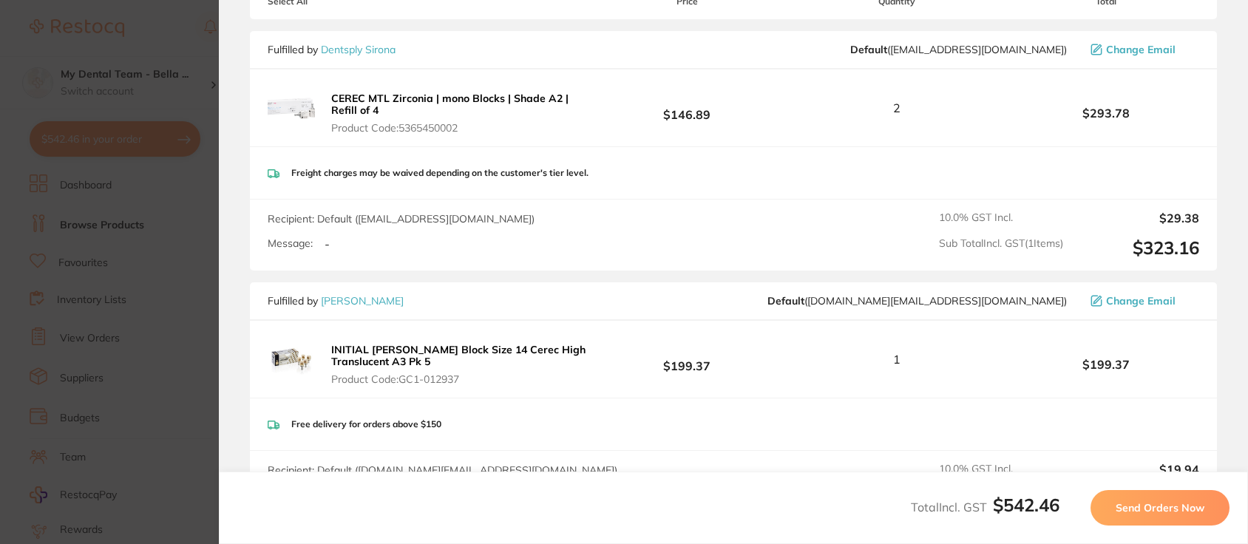
scroll to position [250, 0]
click at [1165, 501] on span "Send Orders Now" at bounding box center [1160, 507] width 89 height 13
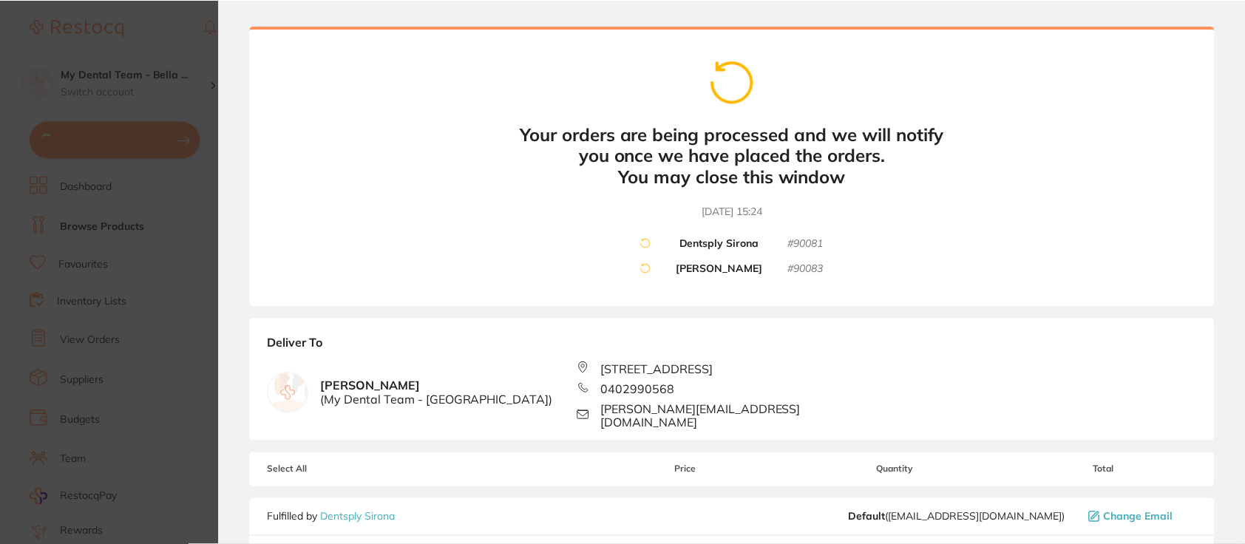
scroll to position [0, 0]
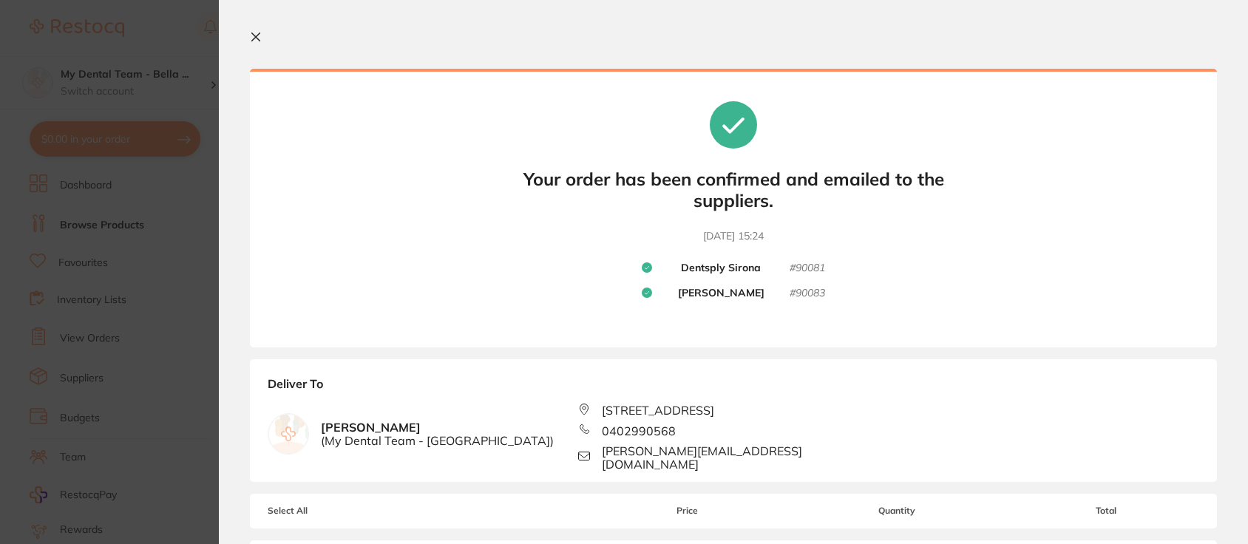
click at [172, 38] on section "Update RRP Set your pre negotiated price for this item. Item Agreed RRP (excl. …" at bounding box center [624, 272] width 1248 height 544
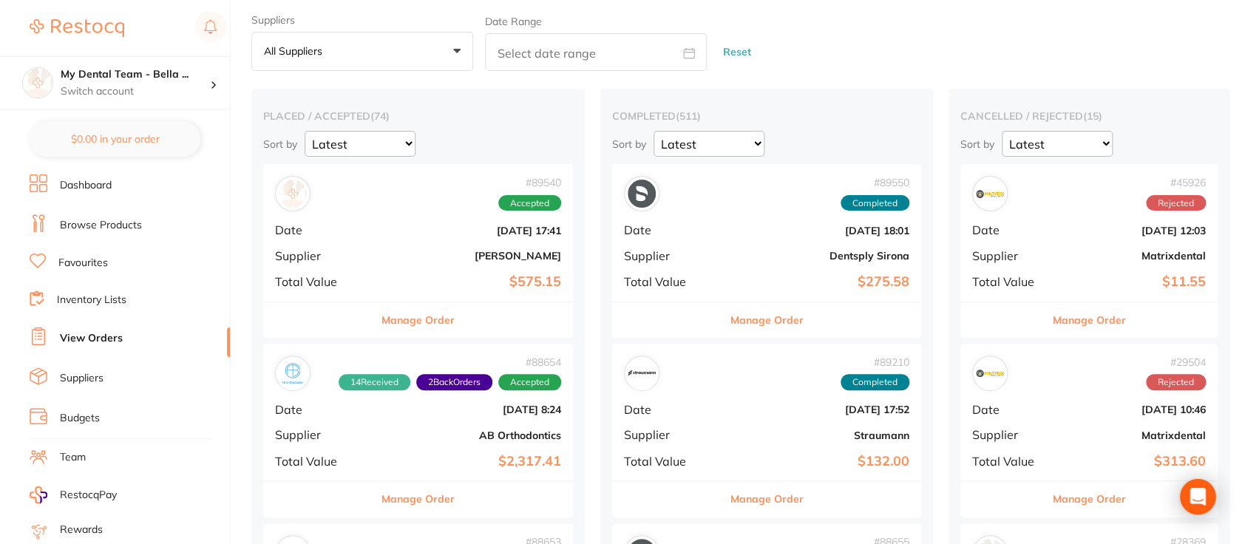
scroll to position [41, 0]
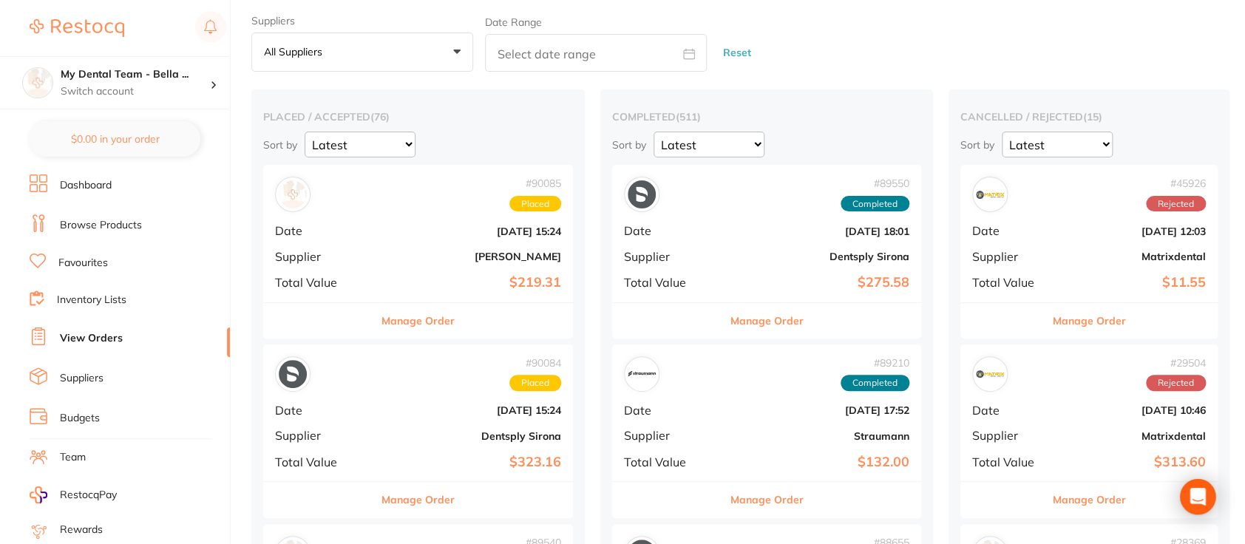
click at [668, 259] on span "Supplier" at bounding box center [670, 256] width 92 height 13
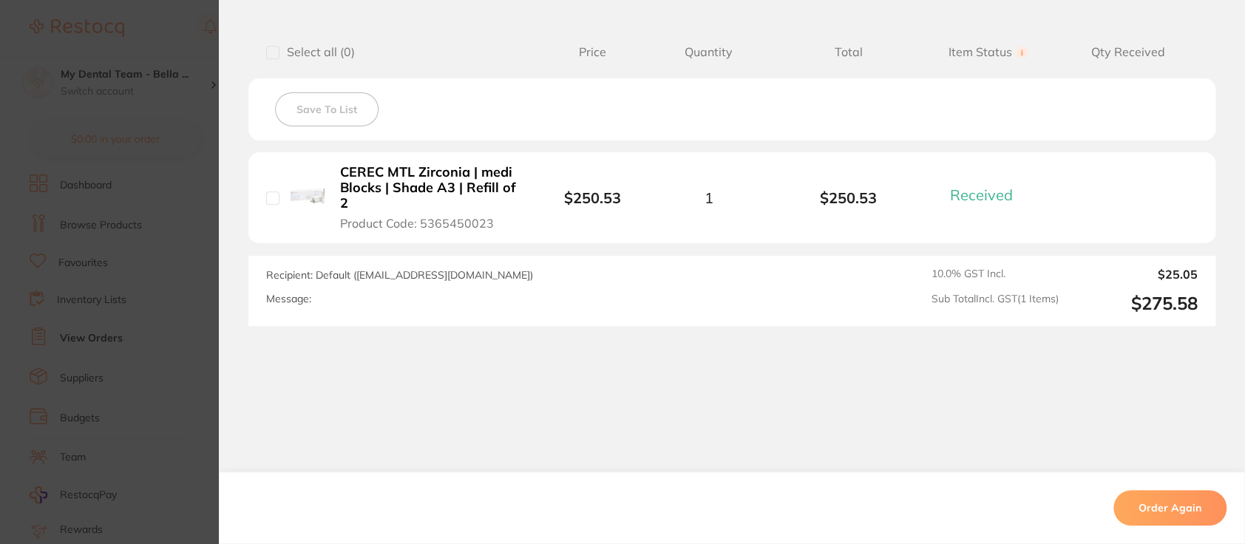
scroll to position [367, 0]
click at [154, 38] on section "Order ID: Restocq- 89550 Order Information 1 Received Completed Order Order Dat…" at bounding box center [622, 272] width 1245 height 544
